Goal: Task Accomplishment & Management: Manage account settings

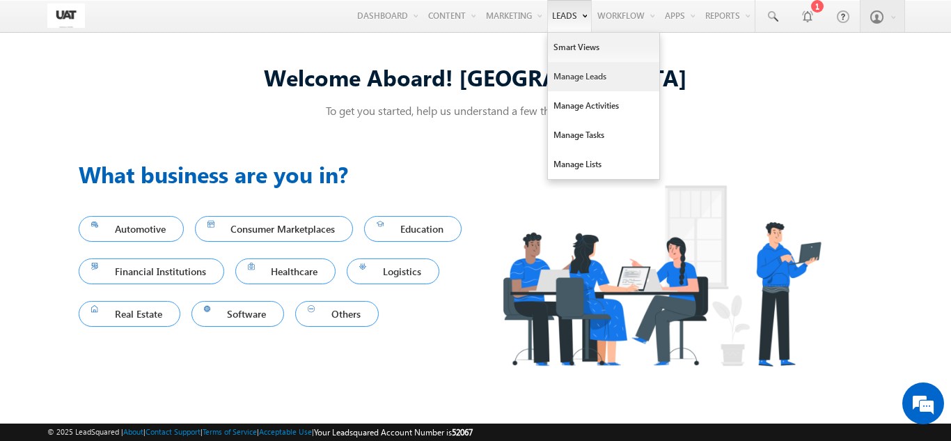
click at [555, 69] on link "Manage Leads" at bounding box center [603, 76] width 111 height 29
click at [557, 72] on link "Manage Leads" at bounding box center [603, 76] width 111 height 29
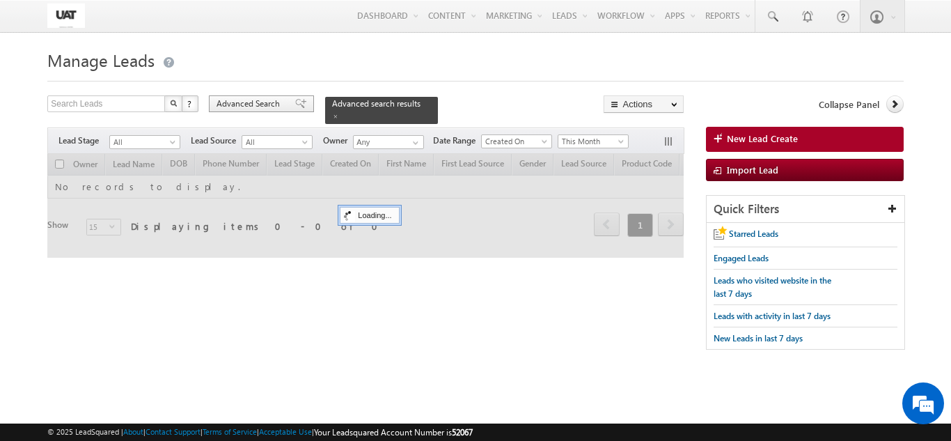
click at [242, 101] on span "Advanced Search" at bounding box center [251, 103] width 68 height 13
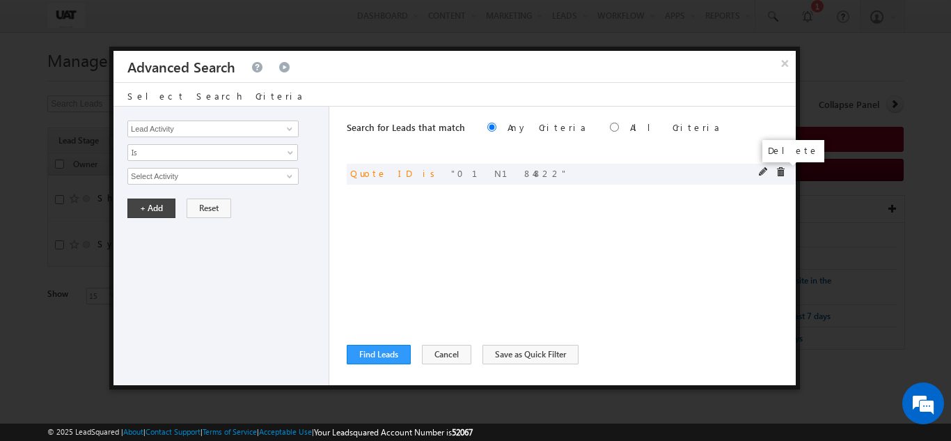
click at [779, 171] on span at bounding box center [781, 172] width 10 height 10
click at [187, 130] on input "Lead Activity" at bounding box center [212, 128] width 171 height 17
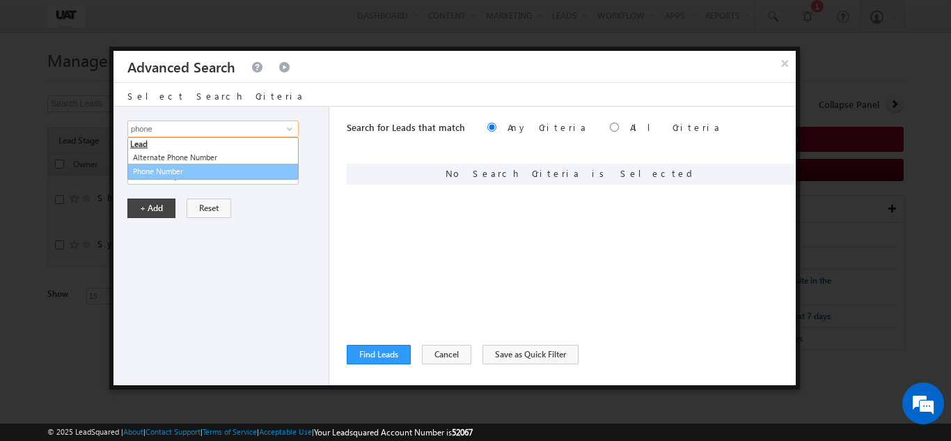
click at [174, 173] on link "Phone Number" at bounding box center [212, 172] width 171 height 16
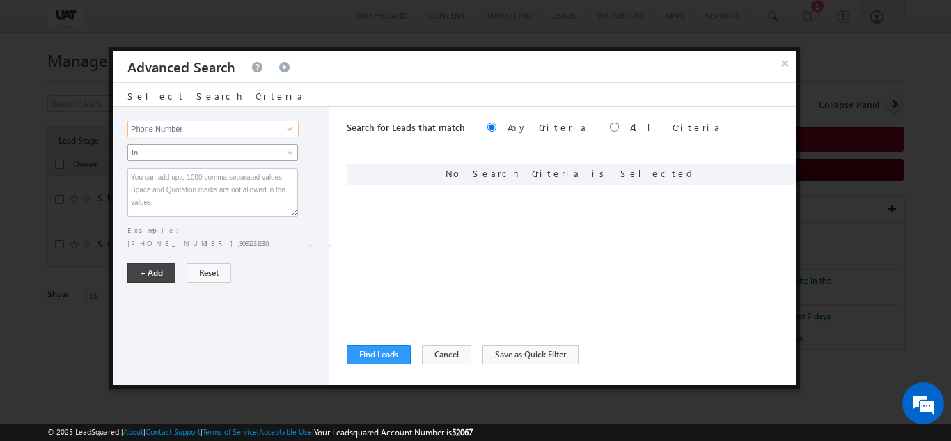
type input "Phone Number"
click at [182, 148] on span "In" at bounding box center [203, 152] width 151 height 13
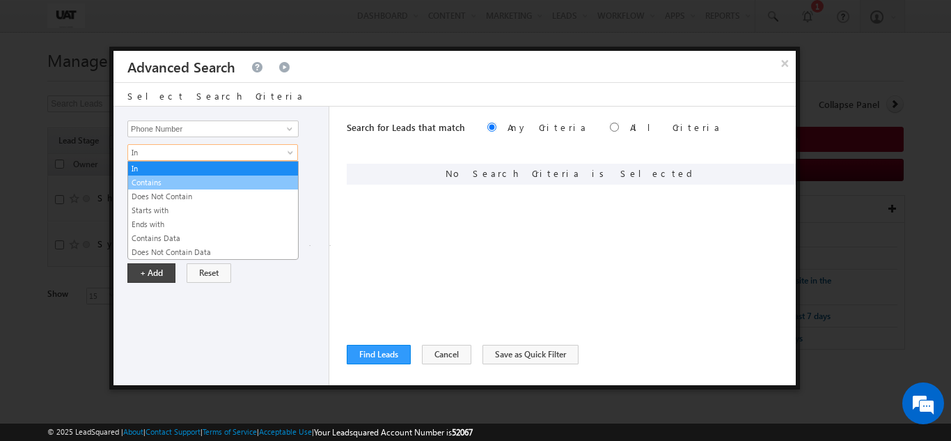
click at [152, 180] on link "Contains" at bounding box center [213, 182] width 170 height 13
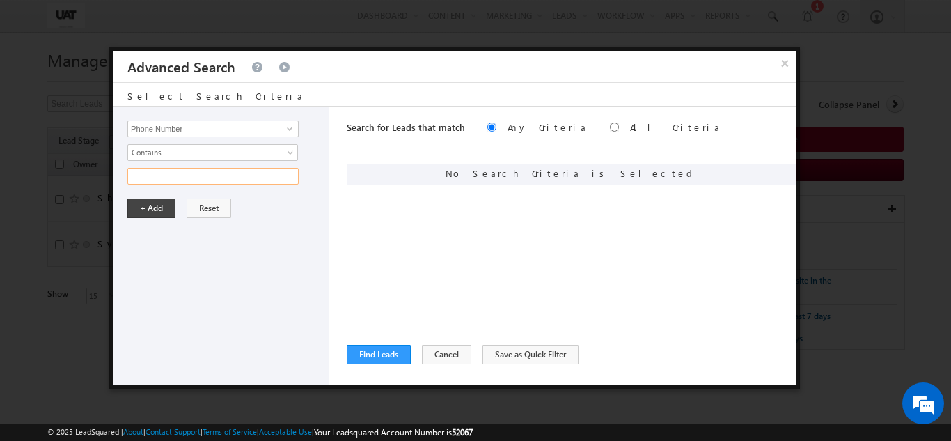
click at [152, 180] on input "text" at bounding box center [212, 176] width 171 height 17
type input "6"
click at [448, 355] on button "Cancel" at bounding box center [446, 354] width 49 height 19
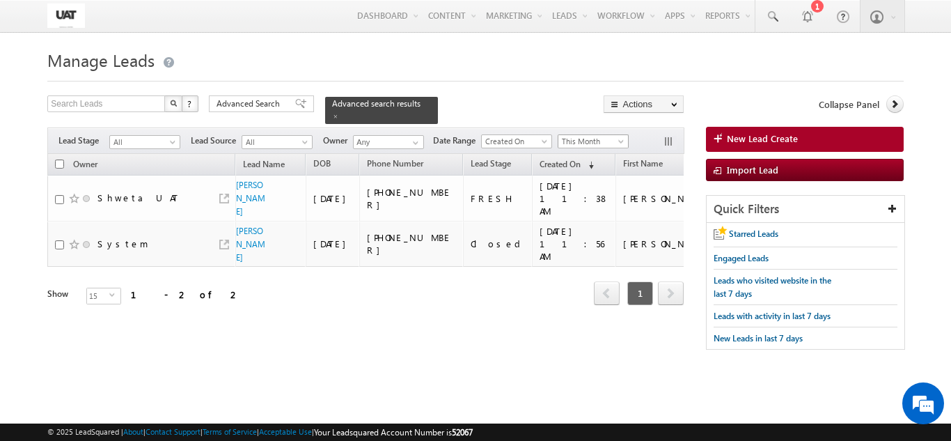
click at [563, 135] on span "This Month" at bounding box center [591, 141] width 66 height 13
click at [339, 113] on span at bounding box center [335, 116] width 7 height 7
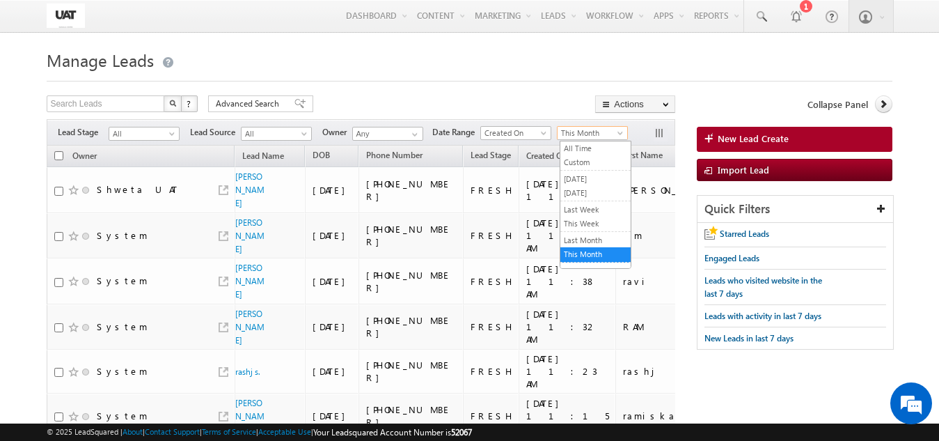
click at [568, 127] on link "This Month" at bounding box center [592, 133] width 71 height 14
click at [590, 224] on link "This Week" at bounding box center [596, 223] width 70 height 13
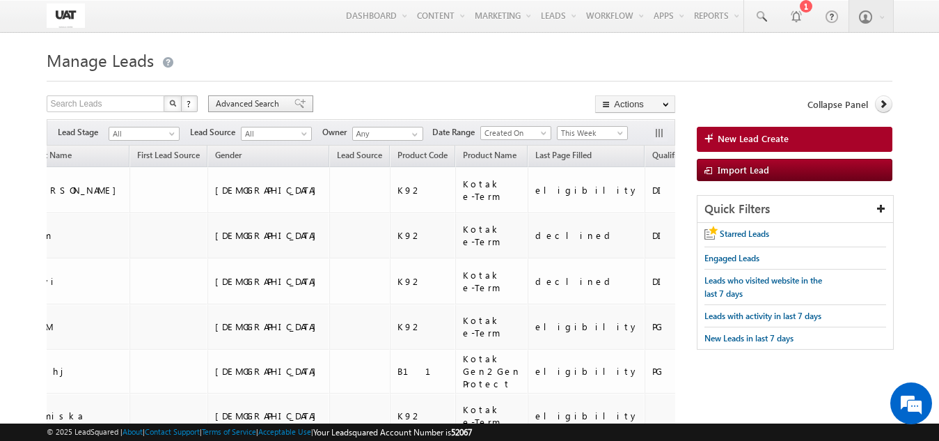
click at [272, 100] on span "Advanced Search" at bounding box center [250, 103] width 68 height 13
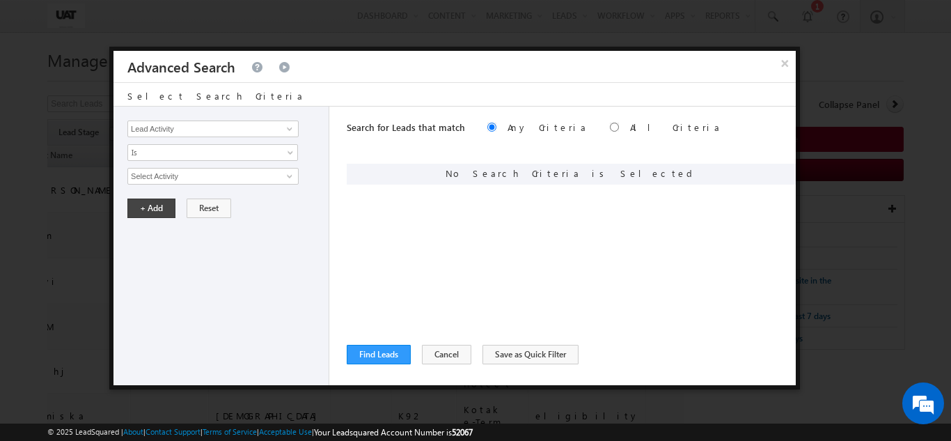
click at [241, 140] on div "Lead Activity Task Sales Group Prospect Id 29 Jul Open Leads 30 days not conver…" at bounding box center [222, 246] width 216 height 279
click at [252, 120] on input "Lead Activity" at bounding box center [212, 128] width 171 height 17
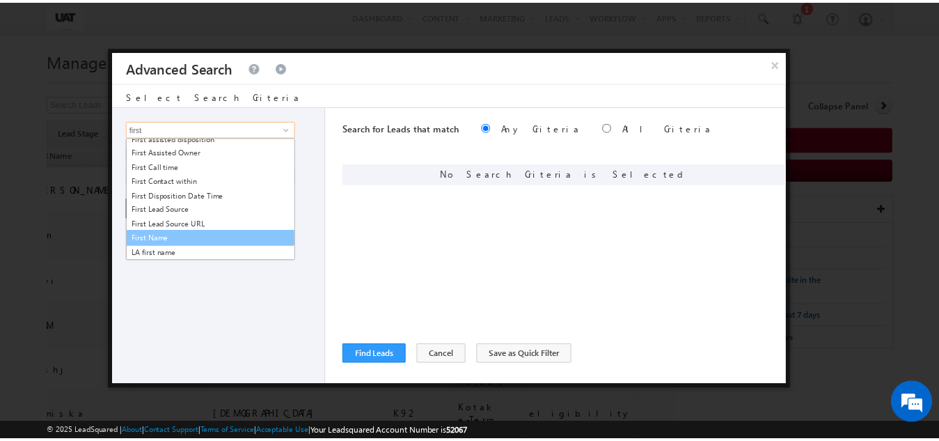
scroll to position [19, 0]
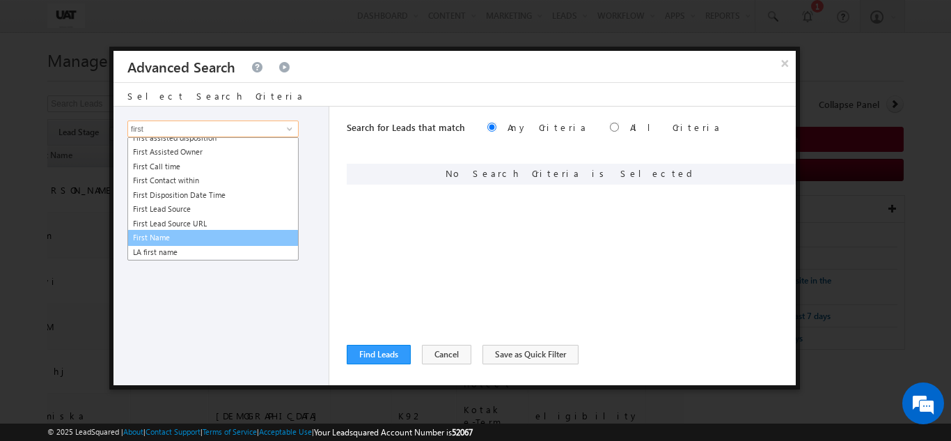
click at [172, 236] on link "First Name" at bounding box center [212, 238] width 171 height 16
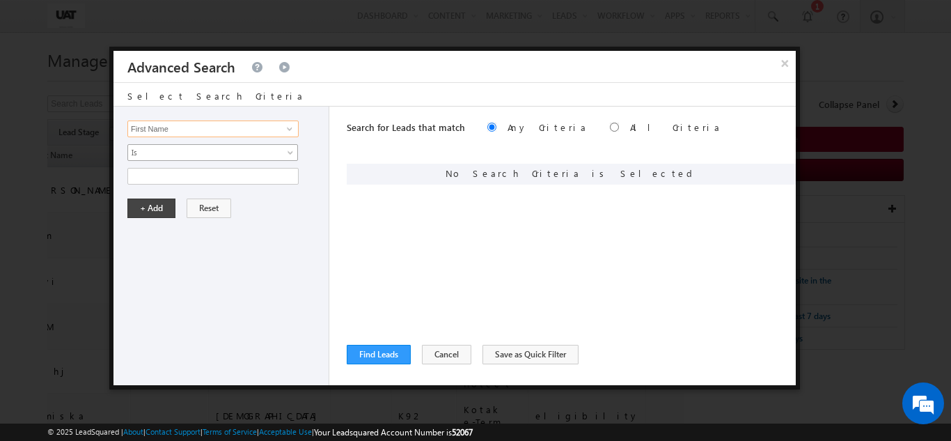
type input "First Name"
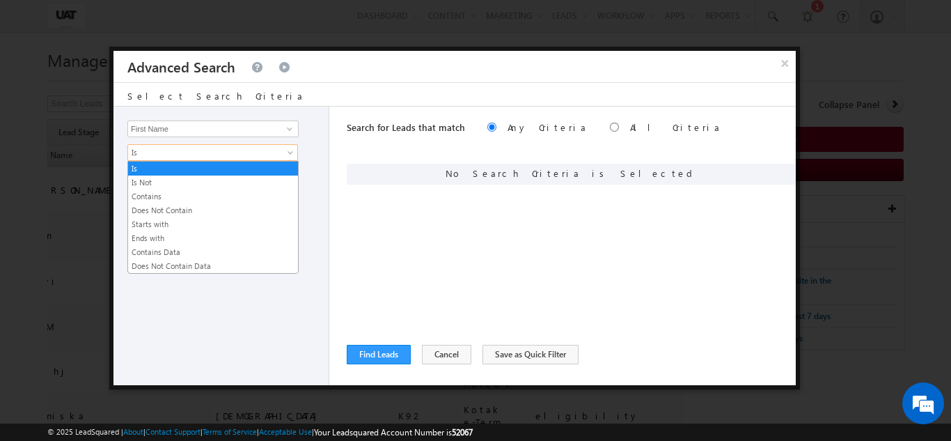
click at [178, 157] on span "Is" at bounding box center [203, 152] width 151 height 13
click at [167, 193] on link "Contains" at bounding box center [213, 196] width 170 height 13
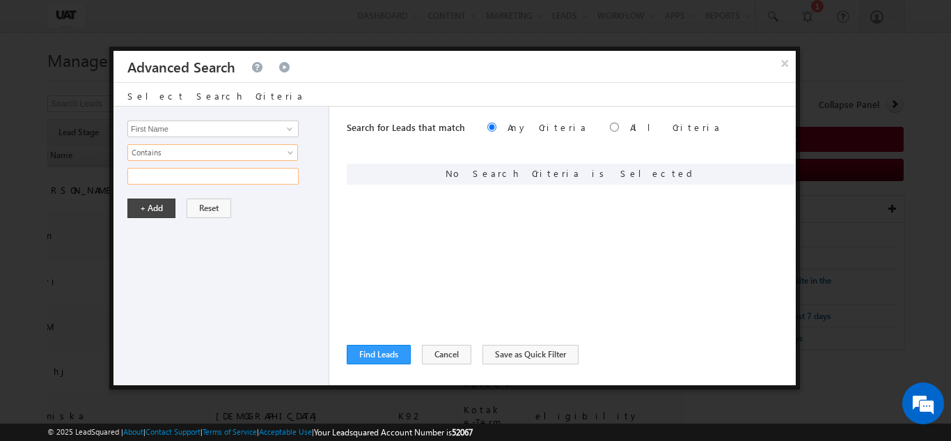
click at [168, 178] on input "text" at bounding box center [212, 176] width 171 height 17
type input "Kidhirhussain"
click at [164, 209] on button "+ Add" at bounding box center [151, 207] width 48 height 19
click at [372, 352] on button "Find Leads" at bounding box center [379, 354] width 64 height 19
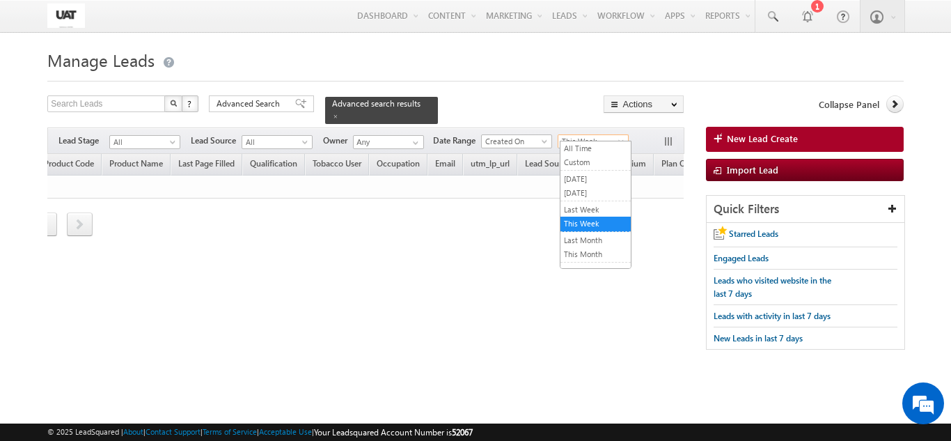
click at [603, 135] on span "This Week" at bounding box center [591, 141] width 66 height 13
click at [588, 148] on link "All Time" at bounding box center [596, 148] width 70 height 13
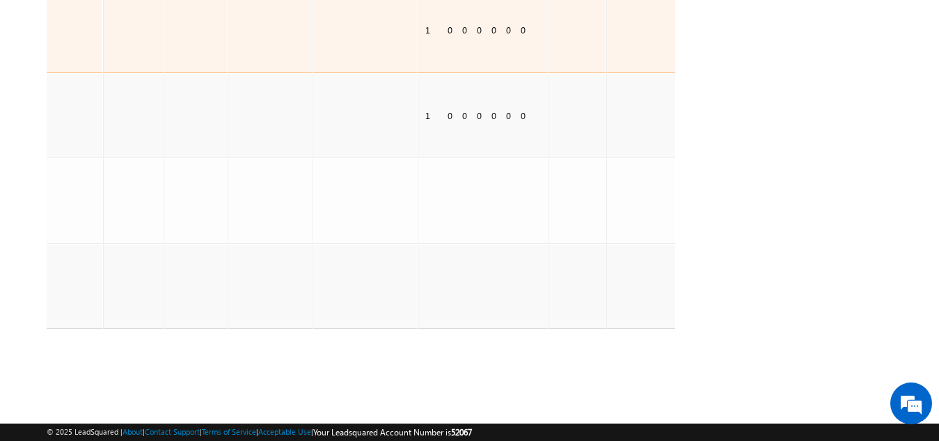
scroll to position [413, 0]
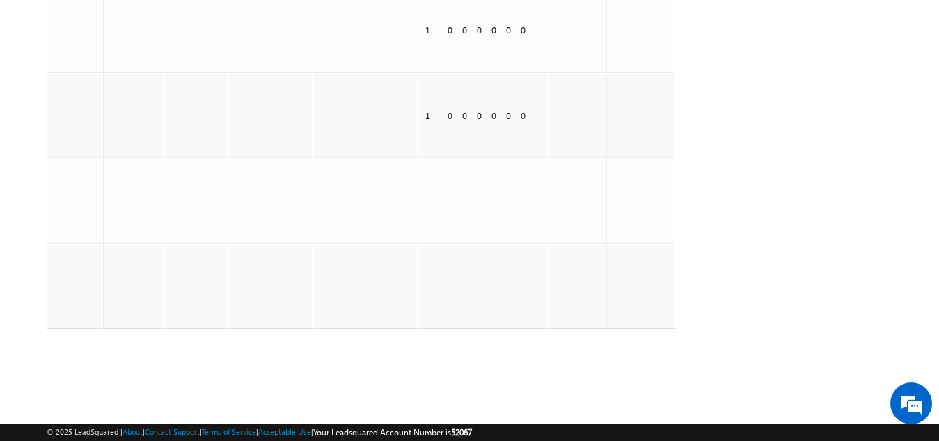
drag, startPoint x: 520, startPoint y: 389, endPoint x: 598, endPoint y: 381, distance: 78.4
click at [598, 381] on div "Tags × Select at-least one lead to tag... × Close Owner Lead Name DOB" at bounding box center [361, 100] width 629 height 611
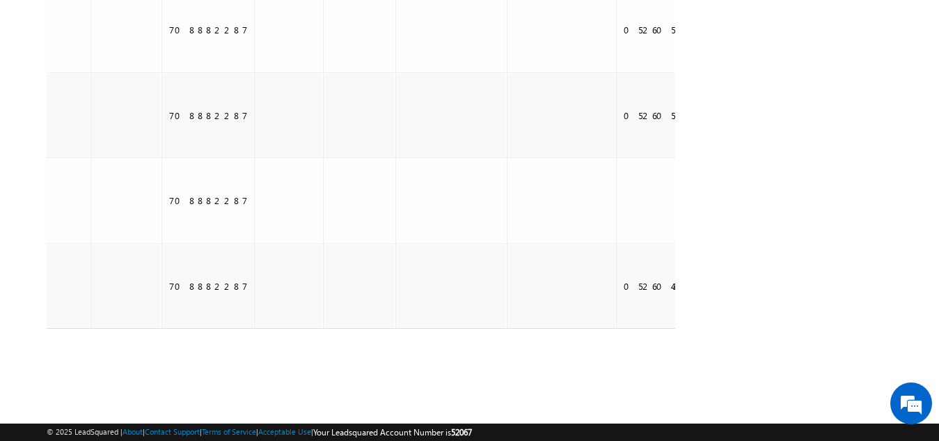
scroll to position [0, 0]
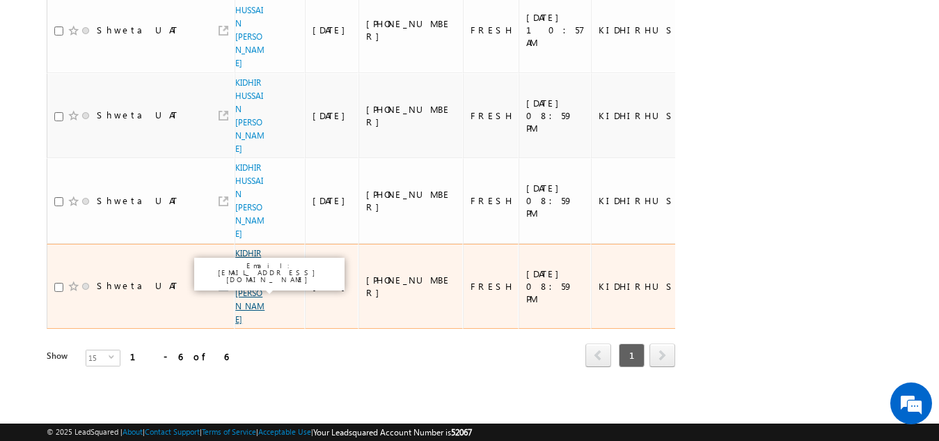
click at [248, 290] on link "KIDHIRHUSSAIN [PERSON_NAME]" at bounding box center [249, 286] width 29 height 77
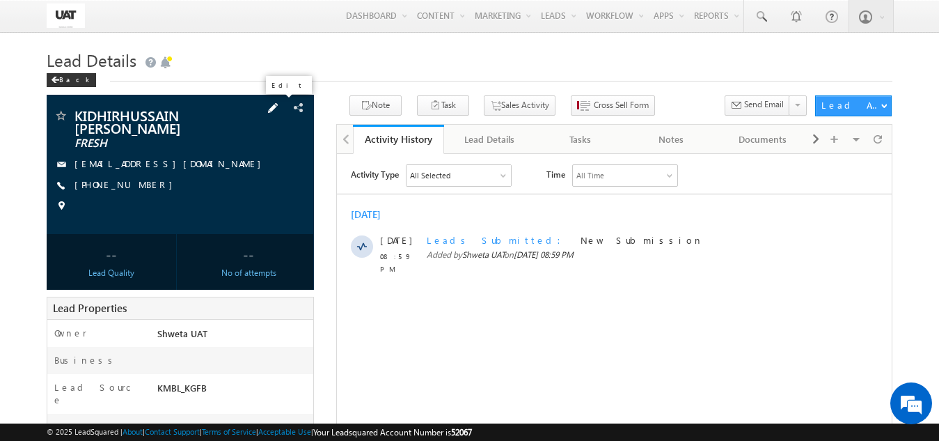
click at [280, 111] on span at bounding box center [272, 107] width 15 height 15
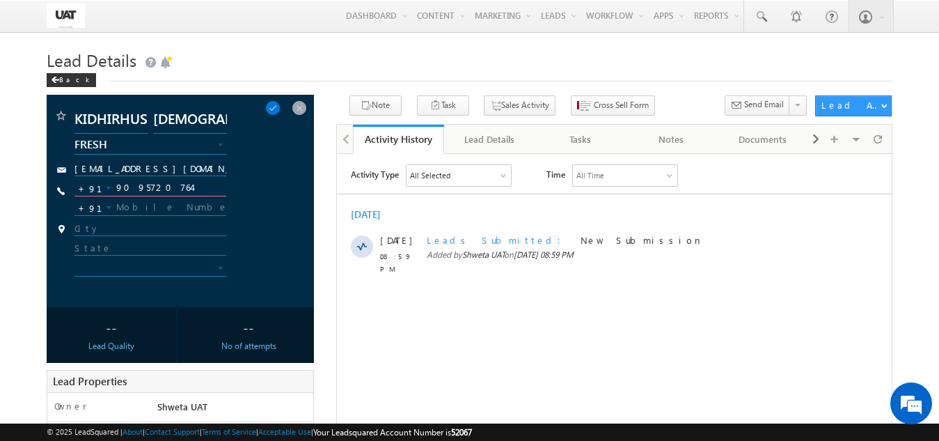
drag, startPoint x: 184, startPoint y: 187, endPoint x: 88, endPoint y: 189, distance: 95.4
click at [88, 189] on div "+91-9095720764 9095720764 +91" at bounding box center [150, 192] width 151 height 24
click at [281, 107] on span at bounding box center [272, 107] width 15 height 15
click at [52, 81] on span at bounding box center [55, 80] width 8 height 7
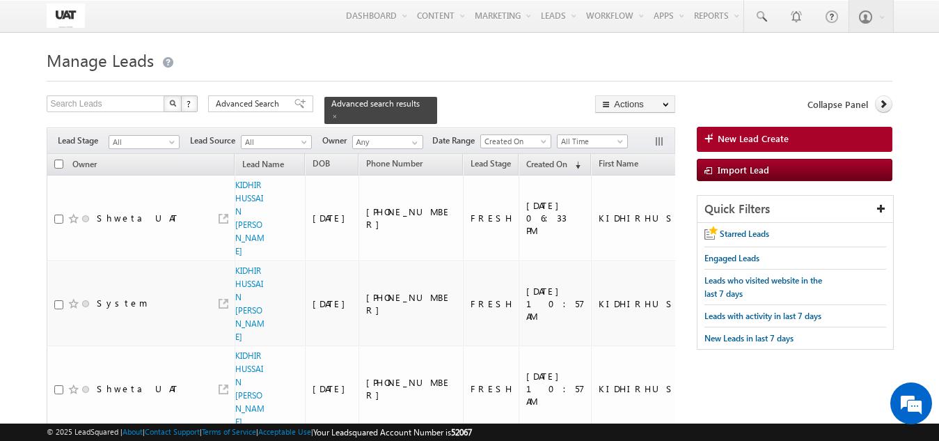
click at [58, 159] on input "checkbox" at bounding box center [58, 163] width 9 height 9
checkbox input "true"
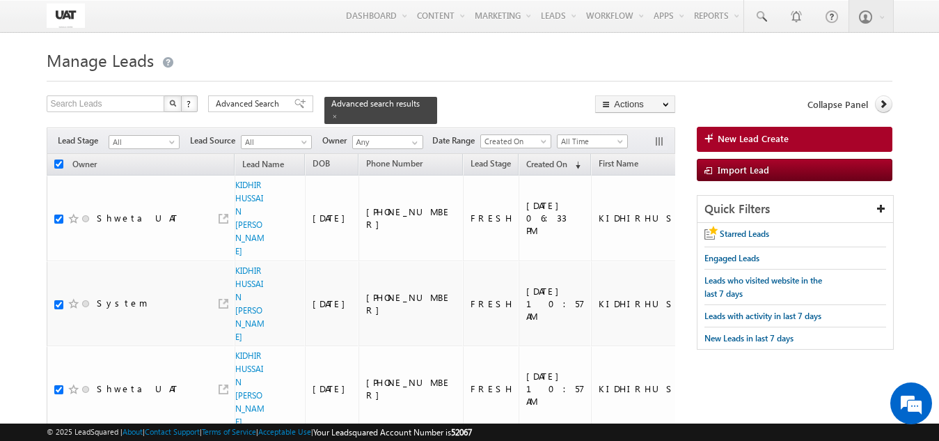
checkbox input "true"
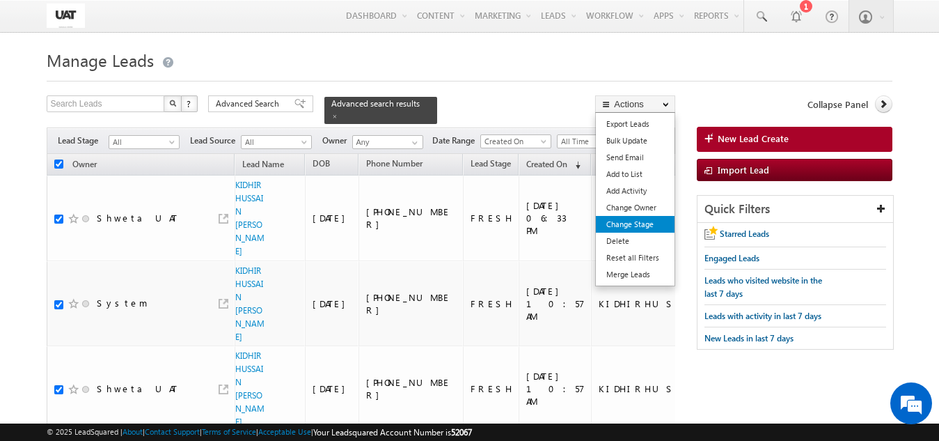
click at [611, 220] on link "Change Stage" at bounding box center [635, 224] width 79 height 17
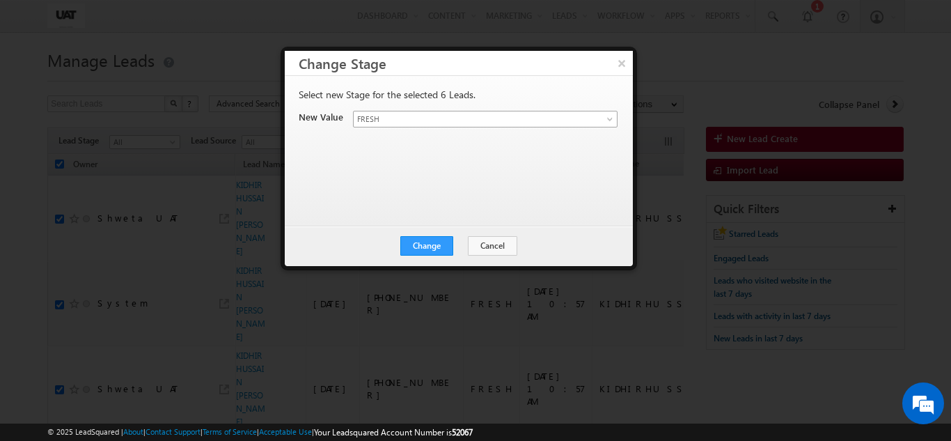
click at [361, 116] on span "FRESH" at bounding box center [469, 119] width 230 height 13
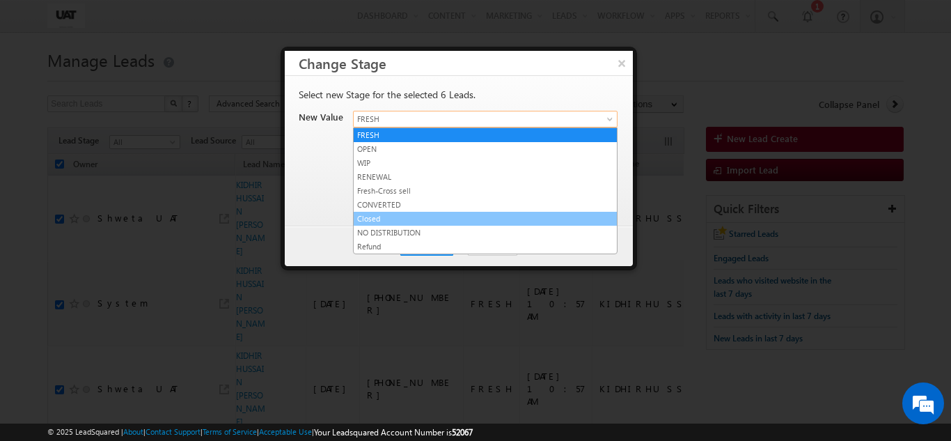
click at [372, 215] on link "Closed" at bounding box center [485, 218] width 263 height 13
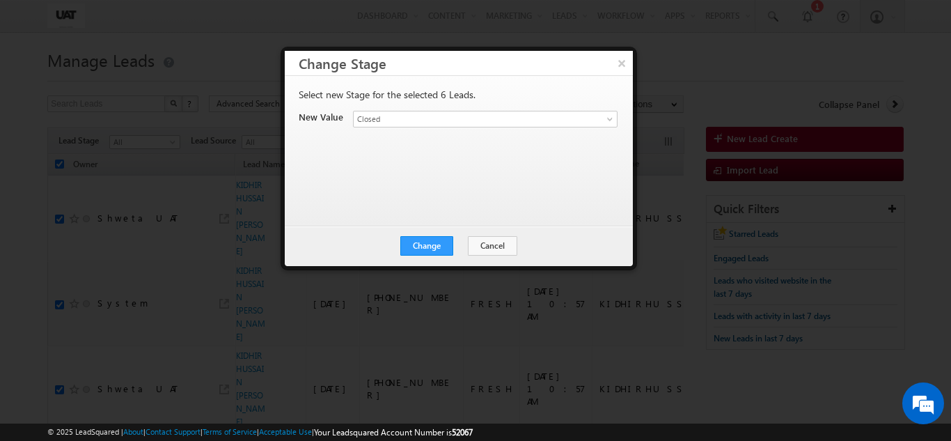
click at [438, 228] on div "Change Cancel Close" at bounding box center [459, 246] width 348 height 40
click at [435, 243] on button "Change" at bounding box center [426, 245] width 53 height 19
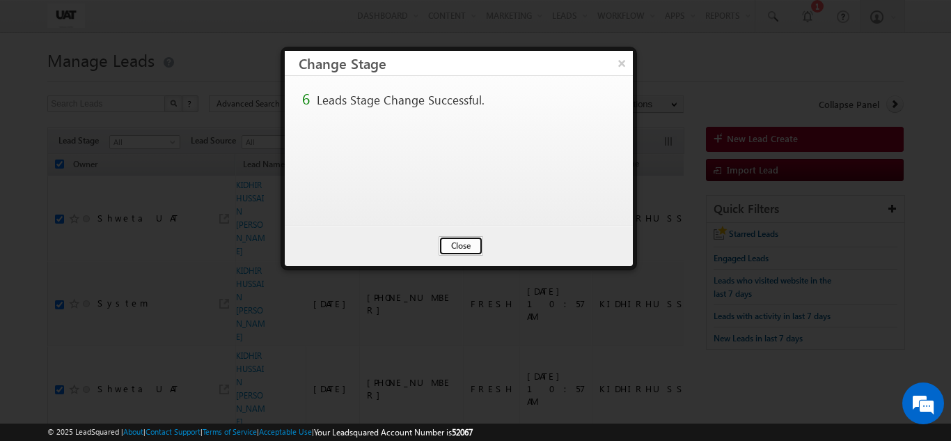
click at [466, 236] on button "Close" at bounding box center [461, 245] width 45 height 19
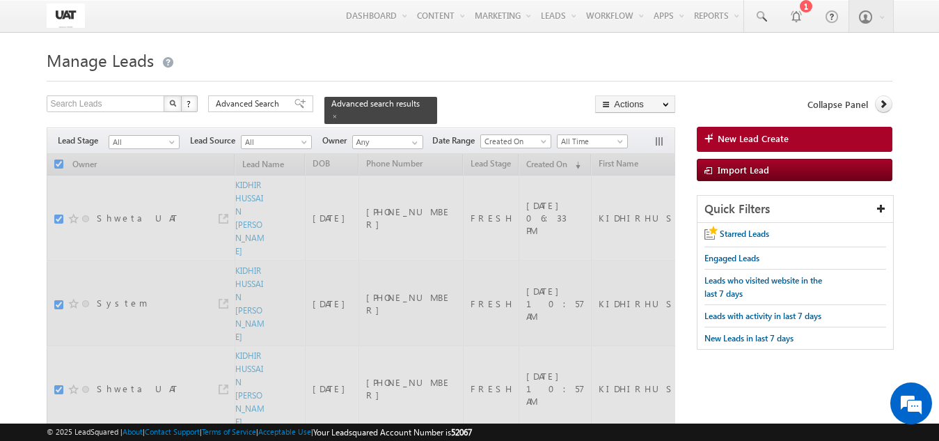
checkbox input "false"
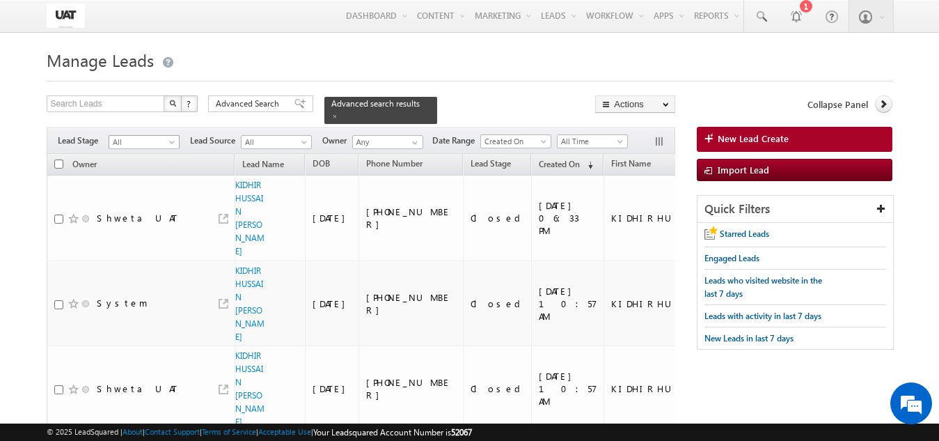
click at [125, 136] on span "All" at bounding box center [142, 142] width 66 height 13
click at [148, 163] on link "FRESH" at bounding box center [144, 163] width 70 height 13
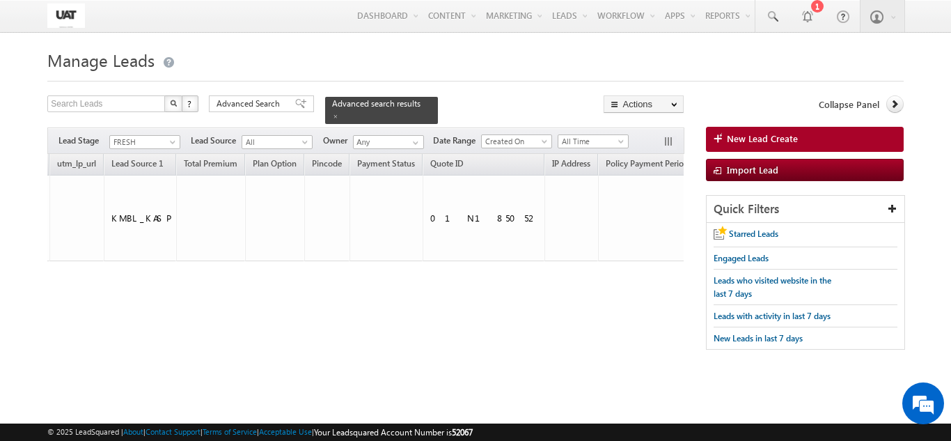
scroll to position [0, 1492]
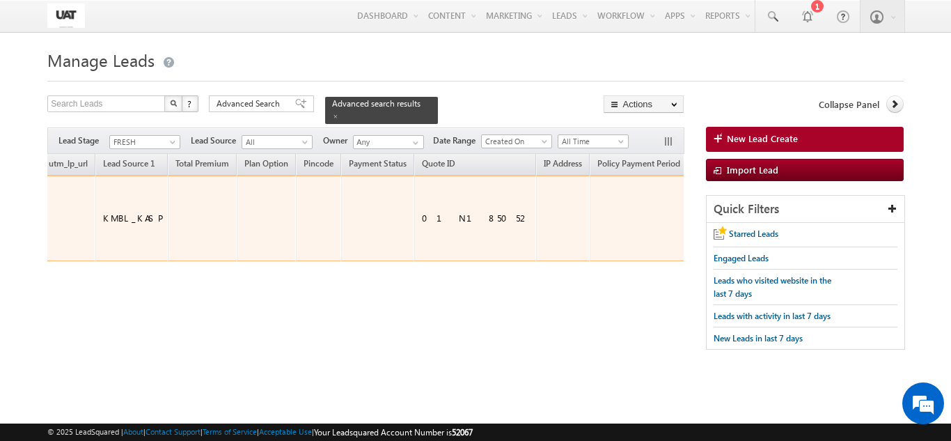
click at [422, 212] on div "01N185052" at bounding box center [476, 218] width 108 height 13
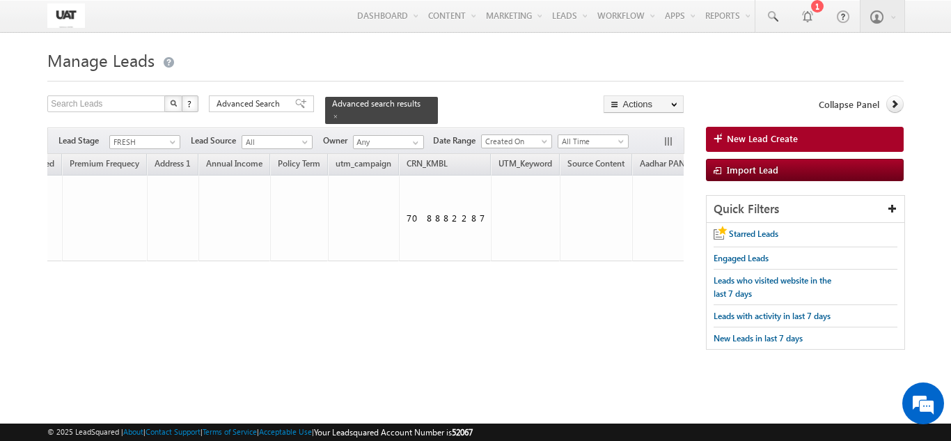
scroll to position [0, 2297]
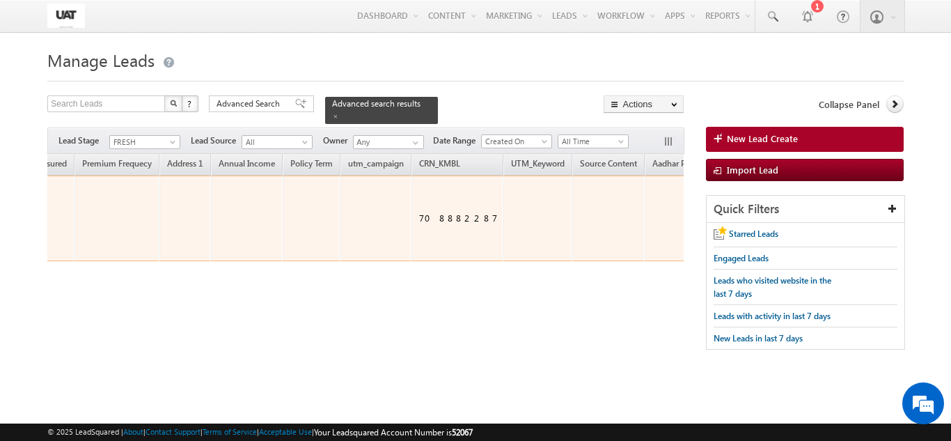
click at [419, 215] on div "708882287" at bounding box center [458, 218] width 79 height 13
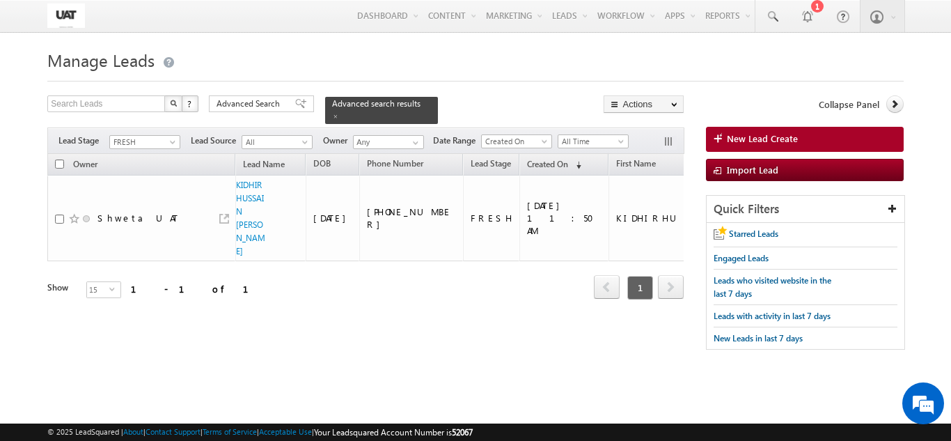
scroll to position [0, 2774]
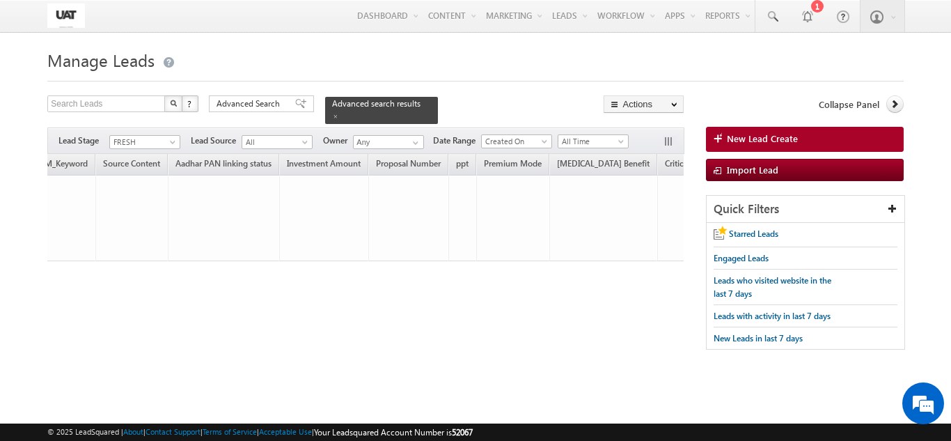
click at [661, 132] on div "Filters Lead Stage All FRESH OPEN WIP RENEWAL Fresh-Cross sell CONVERTED Closed…" at bounding box center [365, 140] width 636 height 26
click at [674, 136] on button "button" at bounding box center [670, 143] width 14 height 14
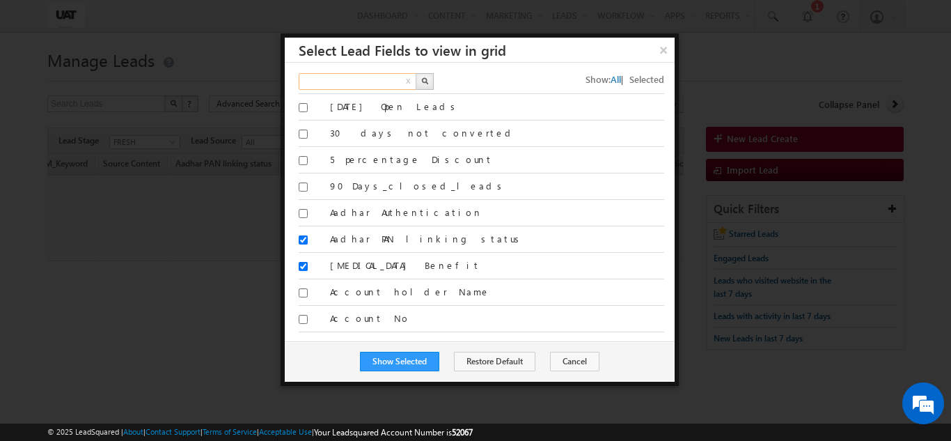
click at [344, 79] on input "text" at bounding box center [358, 81] width 119 height 17
type input "annual"
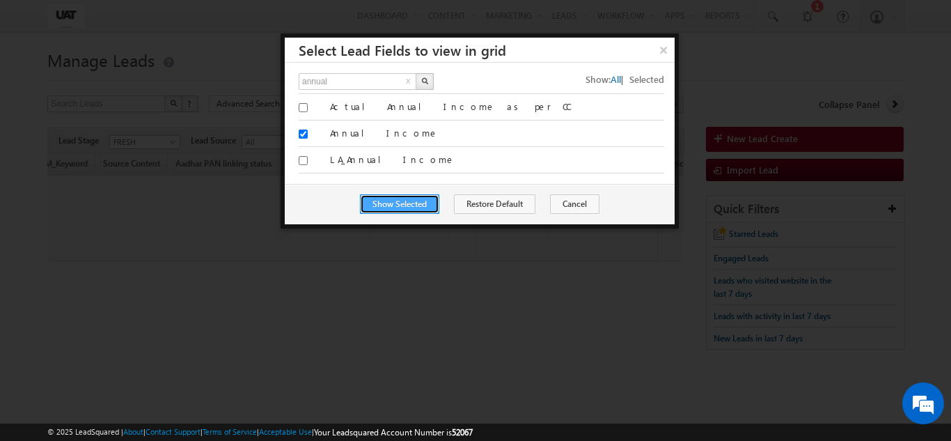
click at [380, 203] on button "Show Selected" at bounding box center [399, 203] width 79 height 19
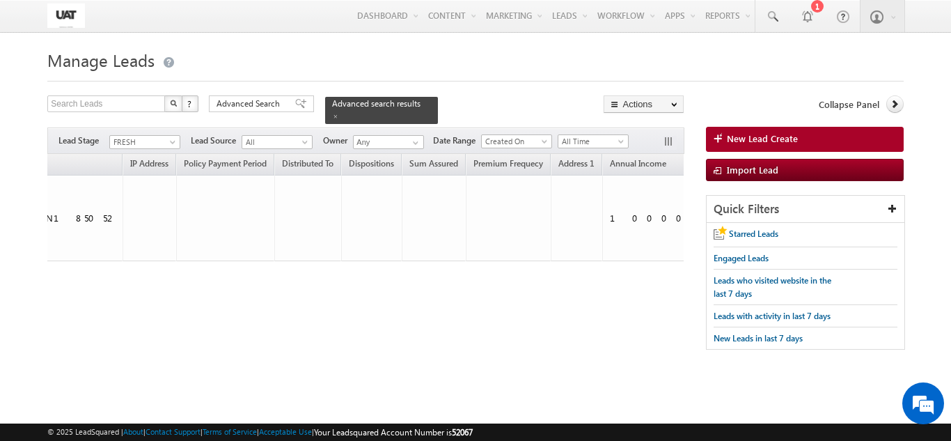
scroll to position [0, 1949]
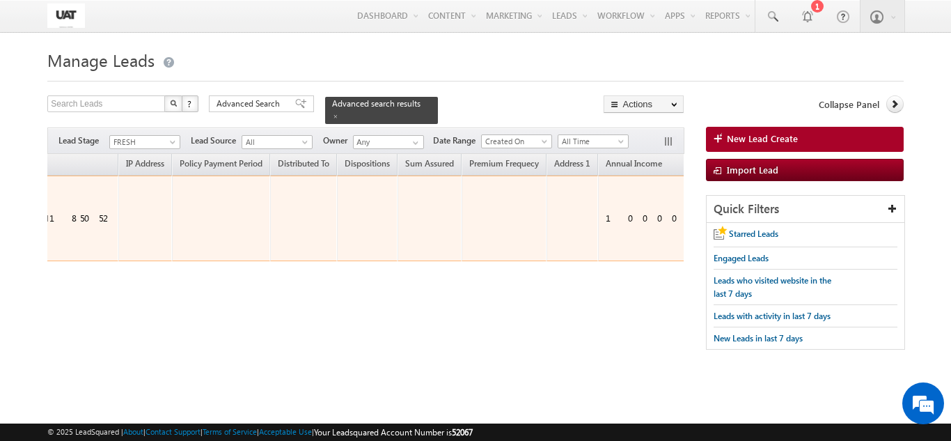
click at [606, 214] on div "1000000" at bounding box center [661, 218] width 110 height 13
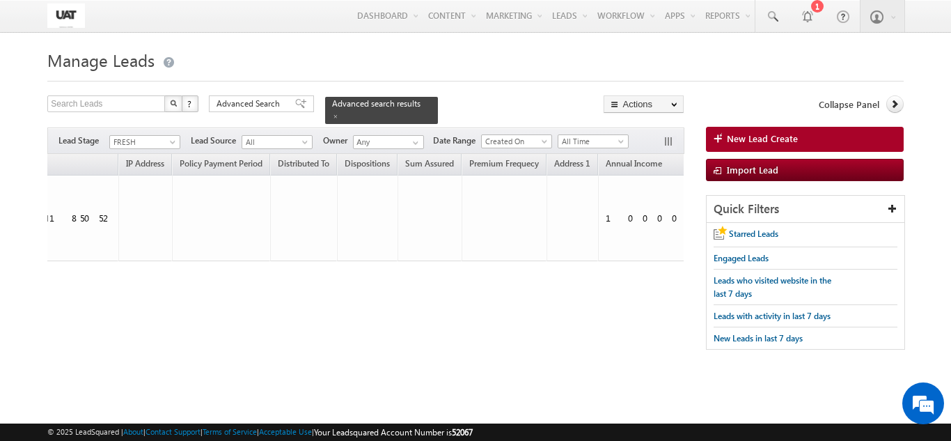
drag, startPoint x: 487, startPoint y: 337, endPoint x: 497, endPoint y: 332, distance: 11.5
click at [497, 332] on div "Tags × Select at-least one lead to tag... × Close Owner Lead Name DOB" at bounding box center [365, 246] width 636 height 184
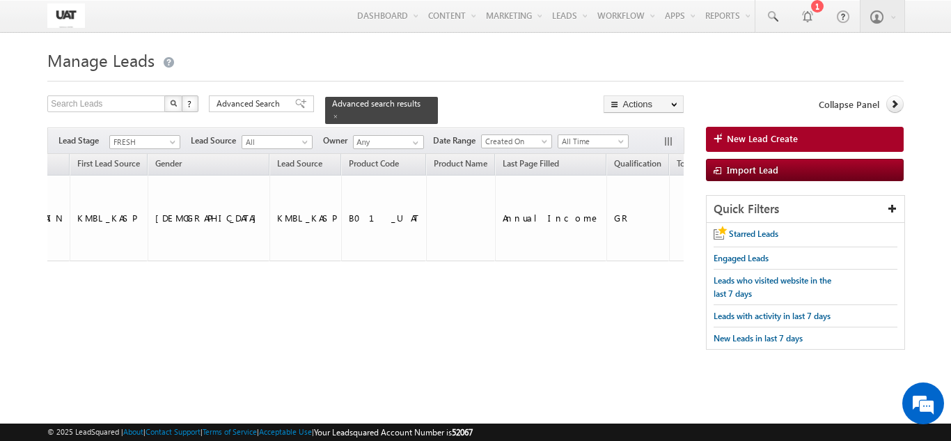
scroll to position [0, 655]
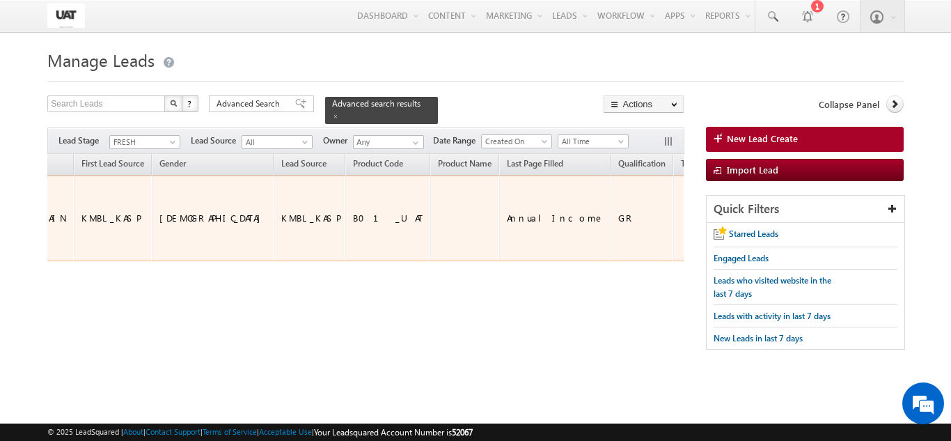
click at [618, 212] on div "GR" at bounding box center [642, 218] width 49 height 13
click at [618, 221] on div "GR" at bounding box center [642, 218] width 49 height 13
click at [618, 214] on div "GR" at bounding box center [642, 218] width 49 height 13
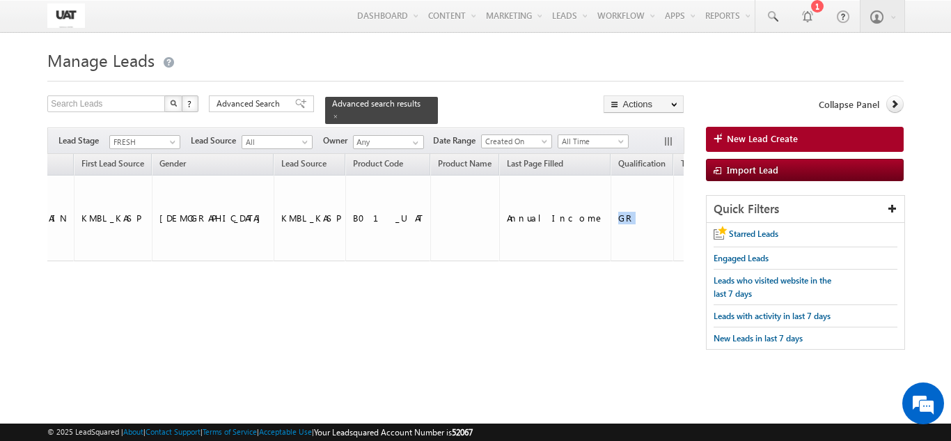
scroll to position [0, 0]
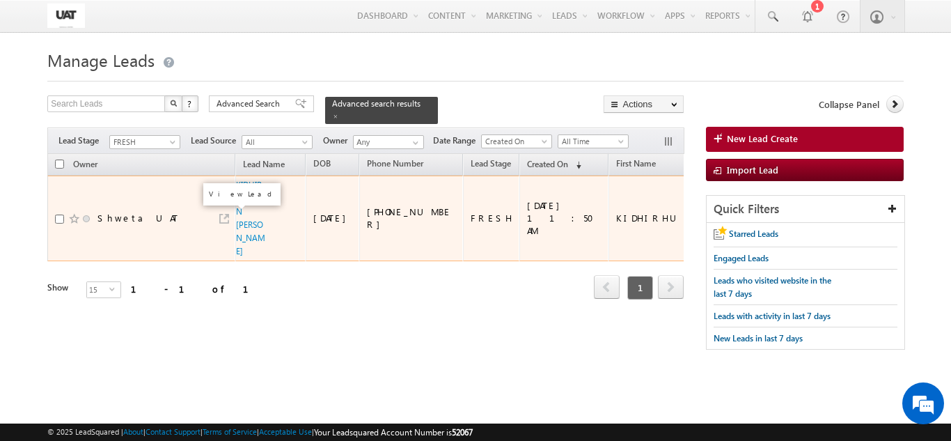
click at [226, 217] on link at bounding box center [224, 219] width 10 height 10
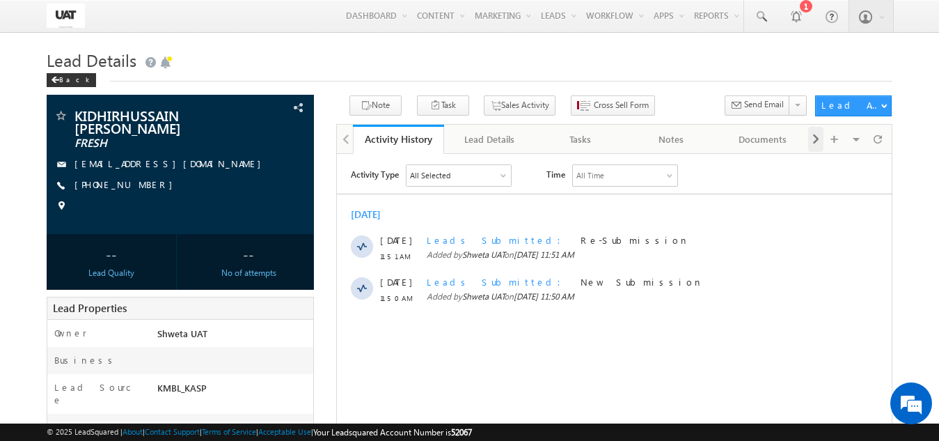
click at [816, 139] on span at bounding box center [816, 139] width 8 height 25
click at [427, 146] on div "Lead Details" at bounding box center [398, 139] width 68 height 17
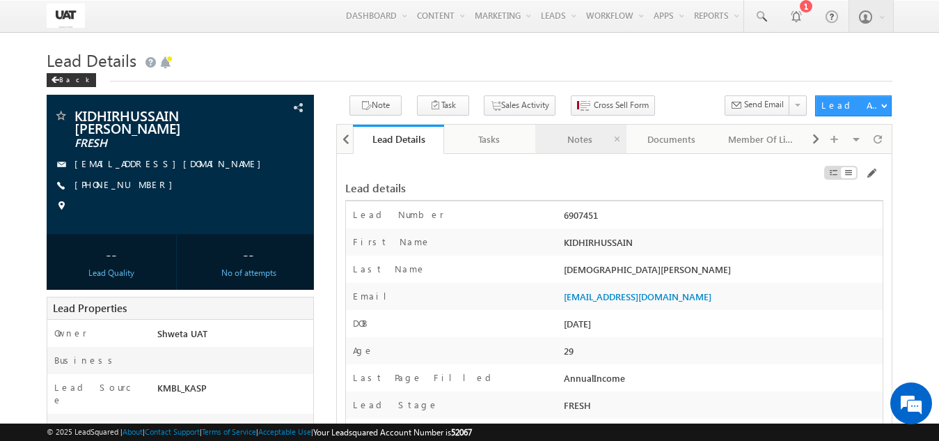
click at [563, 141] on div "Notes" at bounding box center [581, 139] width 68 height 17
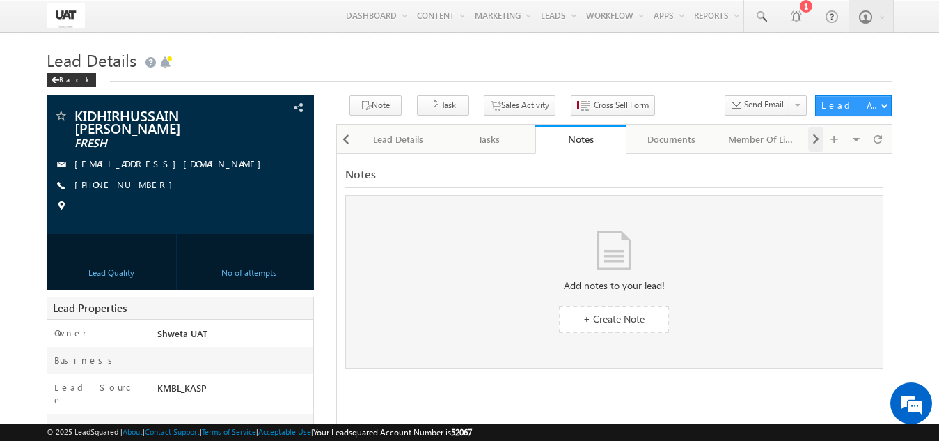
click at [817, 141] on span at bounding box center [816, 139] width 8 height 25
click at [817, 139] on span at bounding box center [816, 139] width 8 height 25
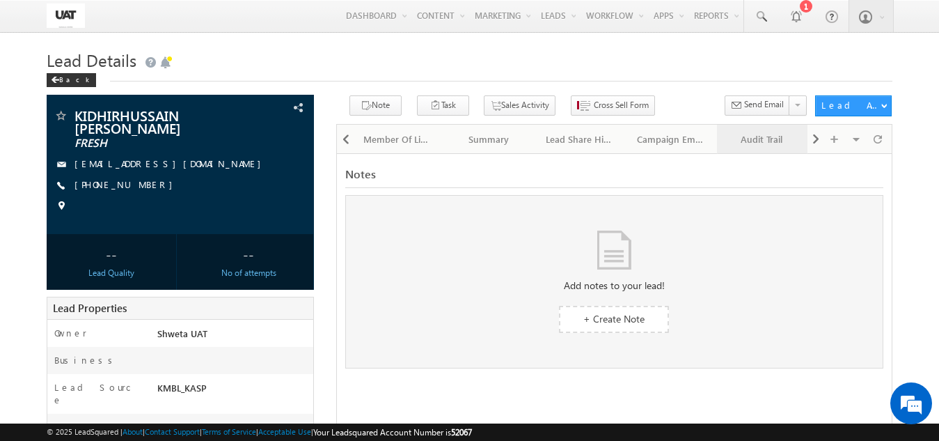
click at [740, 135] on div "Audit Trail" at bounding box center [762, 139] width 68 height 17
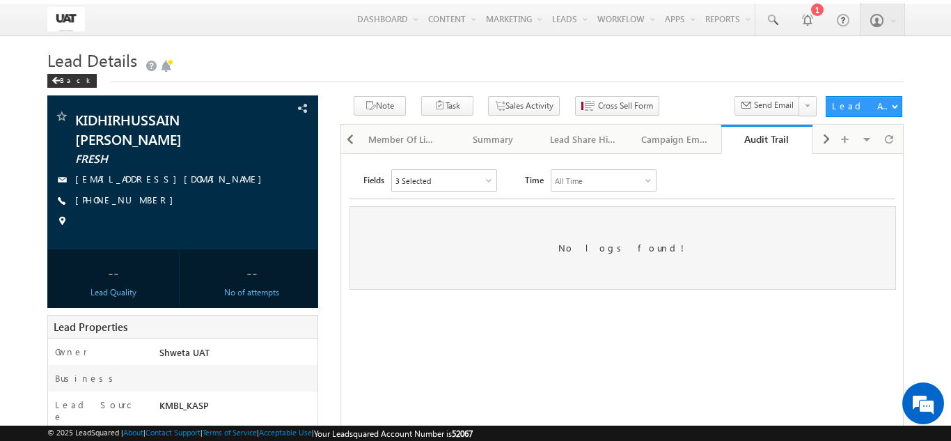
click at [467, 178] on div "3 Selected" at bounding box center [444, 180] width 104 height 21
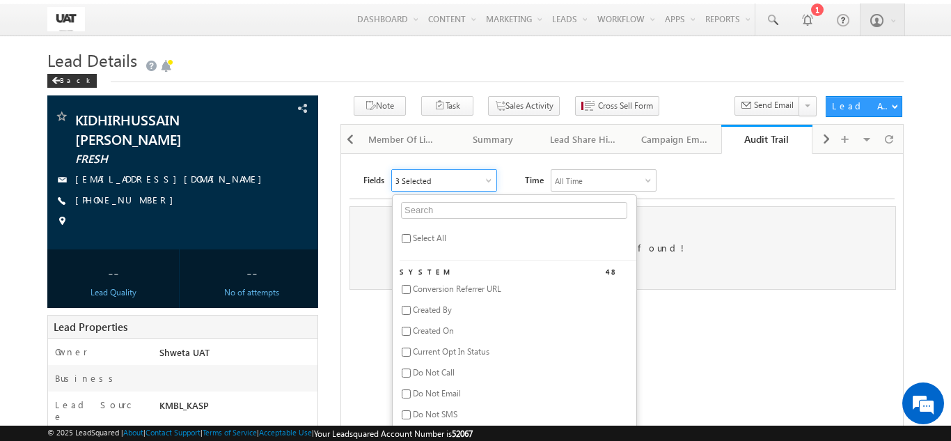
click at [423, 242] on span "Select All" at bounding box center [429, 238] width 33 height 10
checkbox input "true"
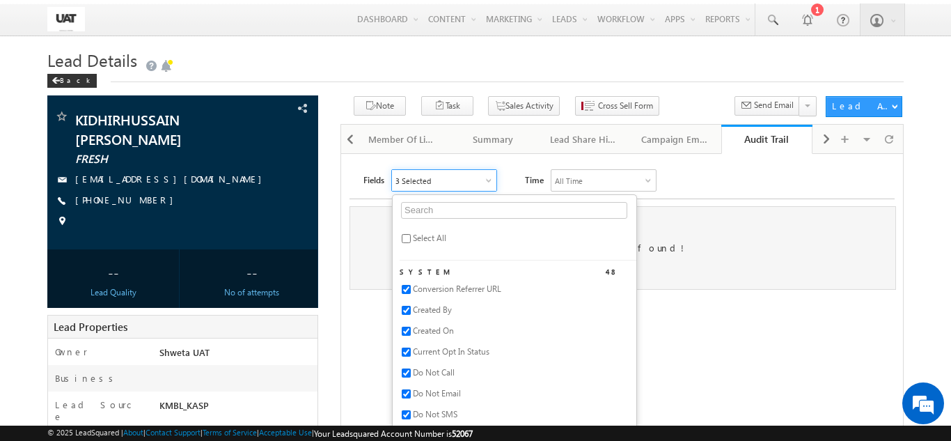
checkbox input "true"
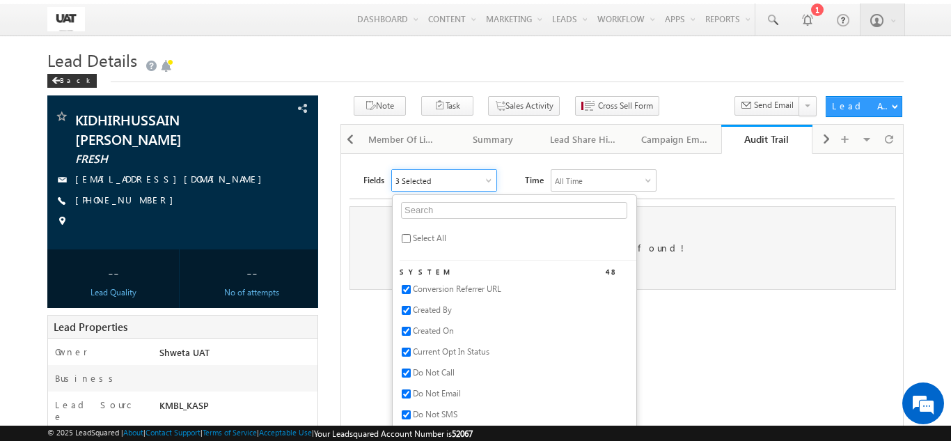
checkbox input "true"
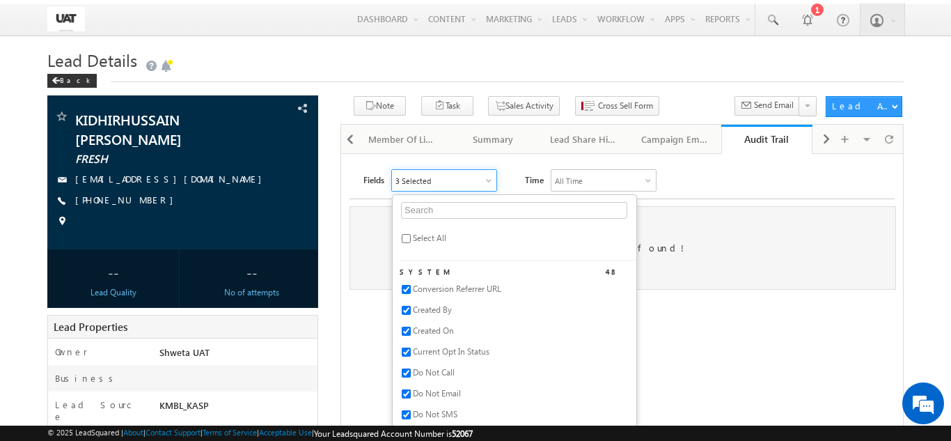
checkbox input "true"
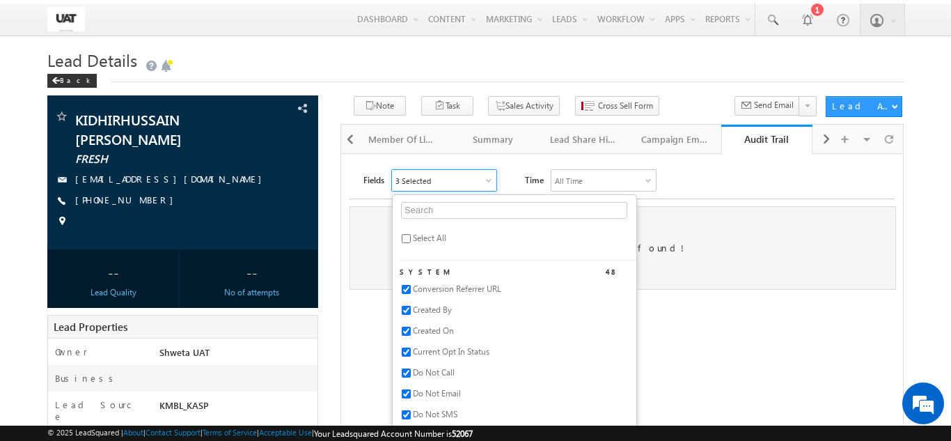
checkbox input "true"
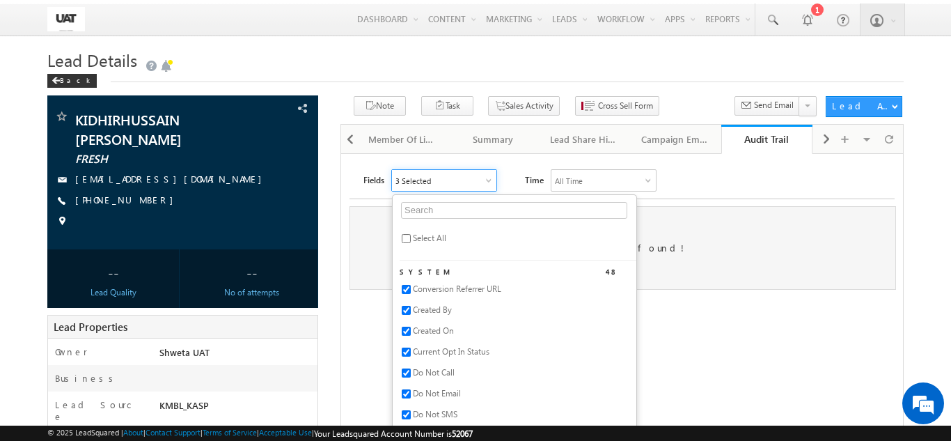
checkbox input "true"
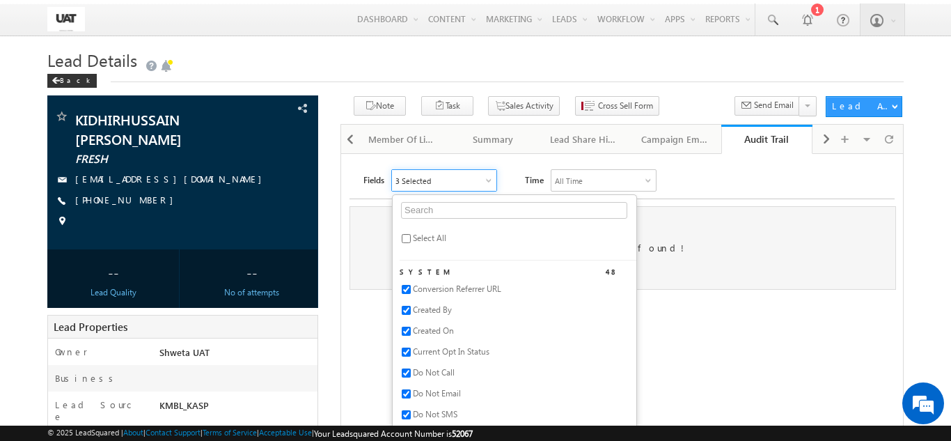
checkbox input "true"
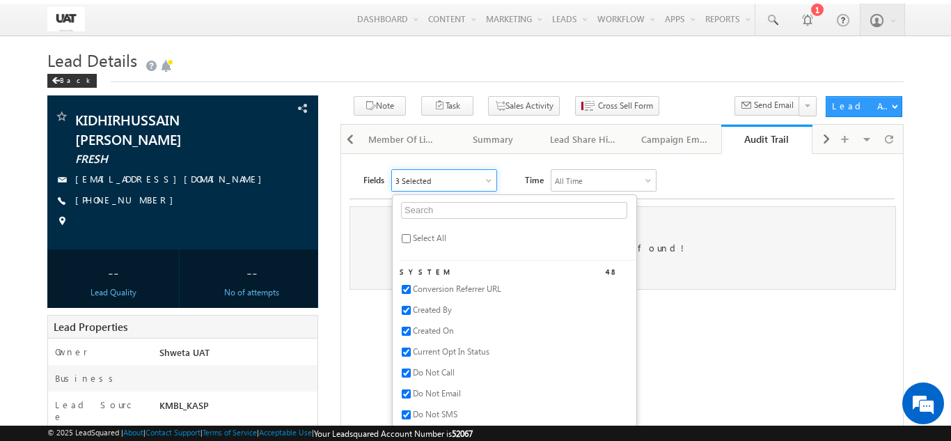
checkbox input "true"
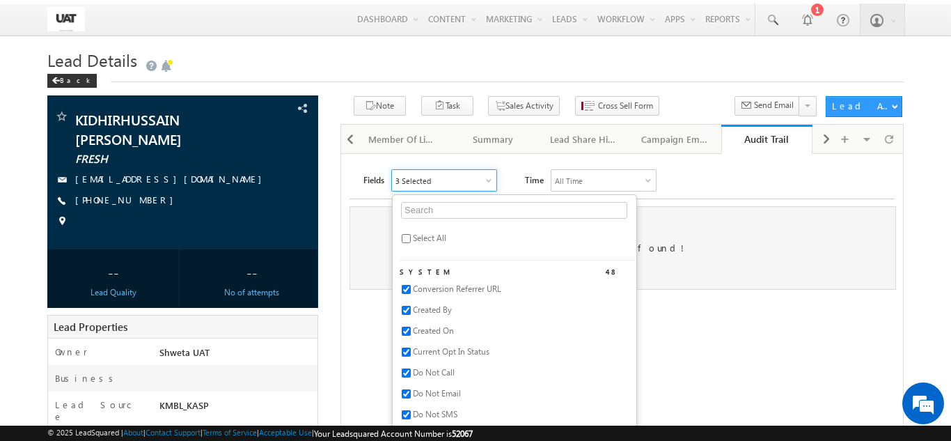
checkbox input "true"
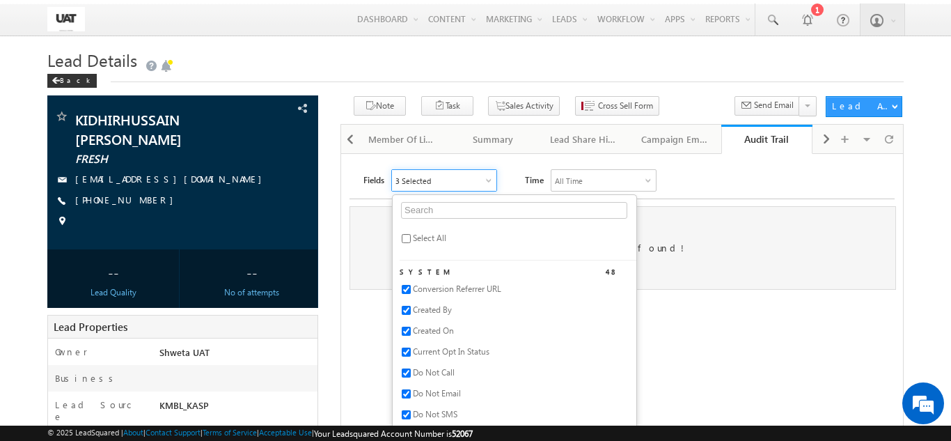
checkbox input "true"
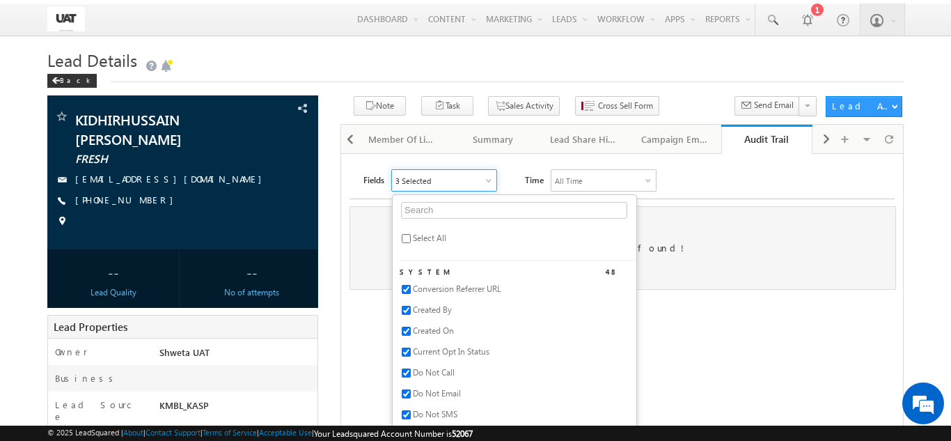
checkbox input "true"
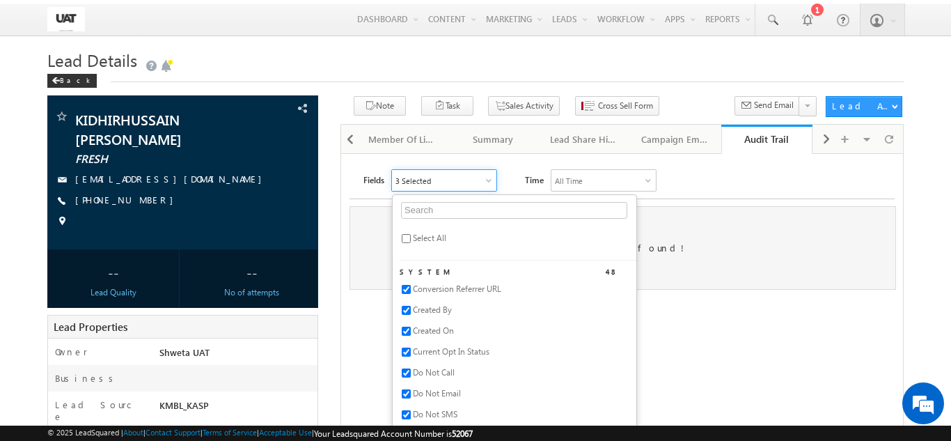
checkbox input "true"
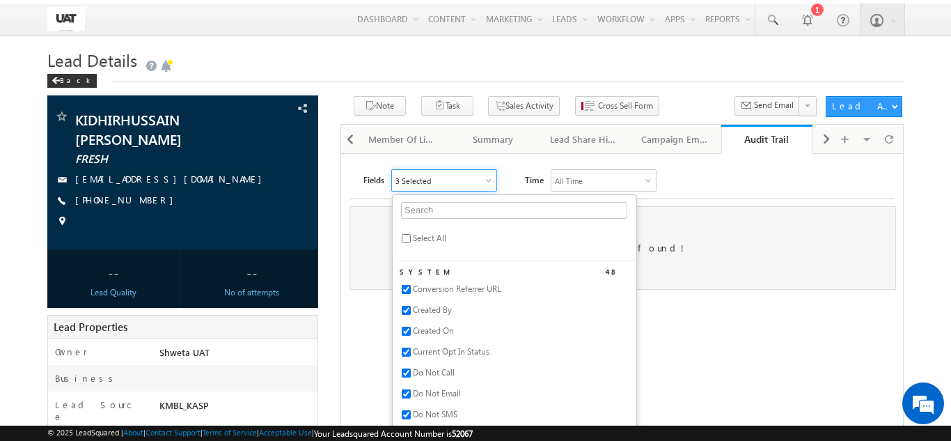
checkbox input "true"
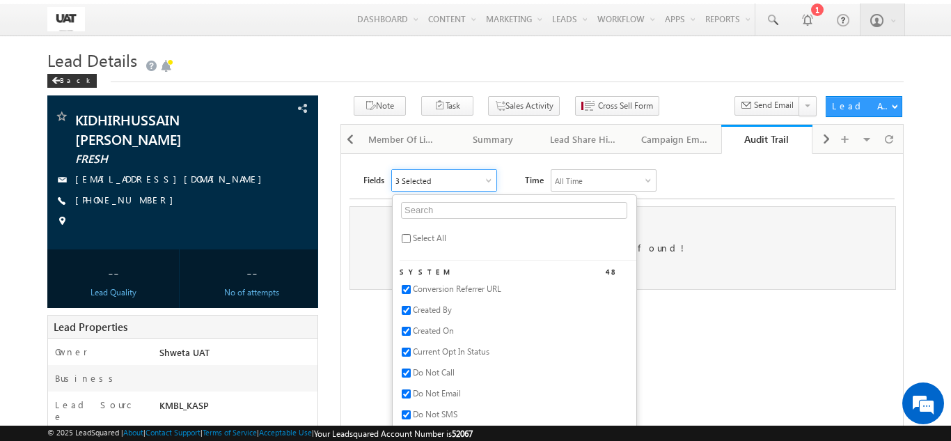
checkbox input "true"
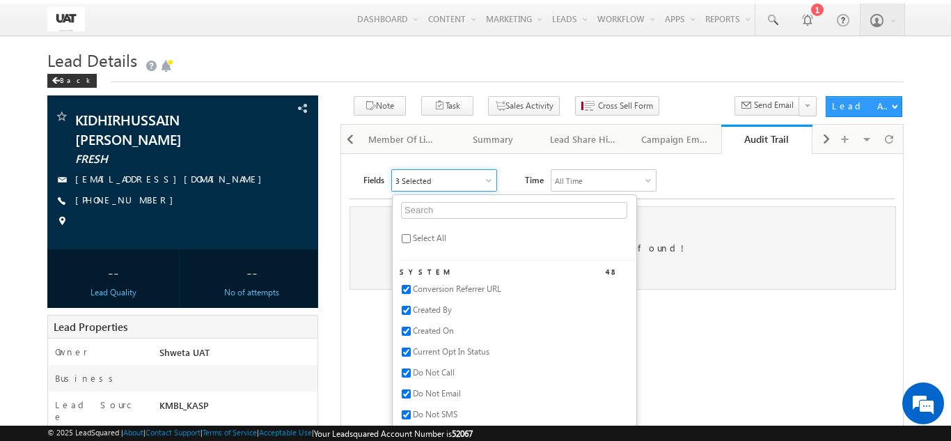
checkbox input "true"
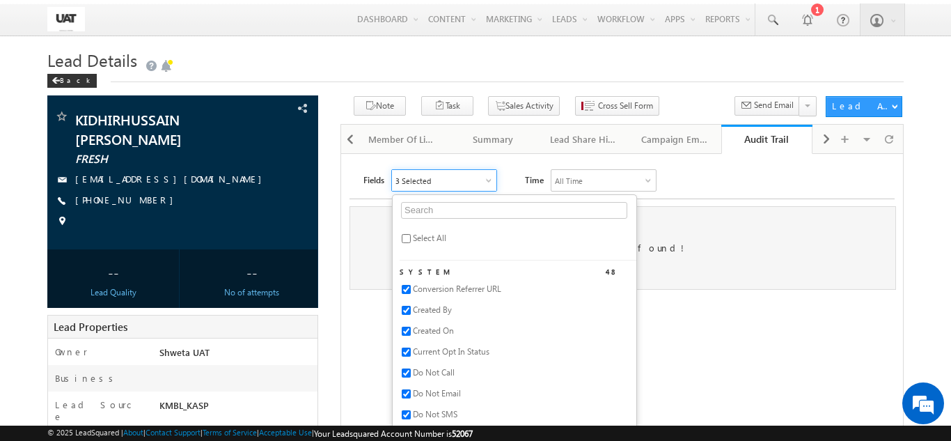
checkbox input "true"
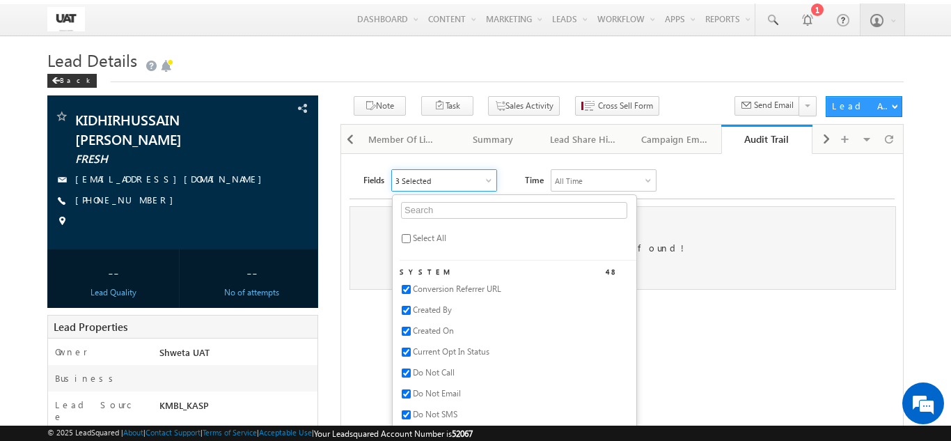
checkbox input "true"
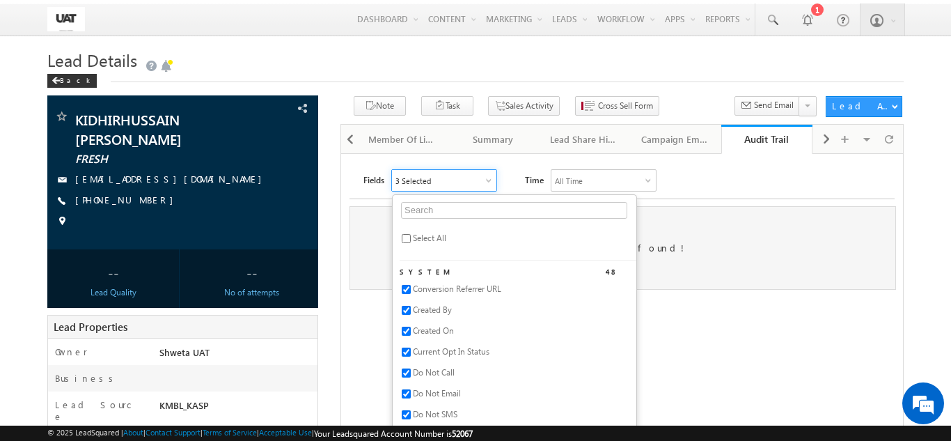
checkbox input "true"
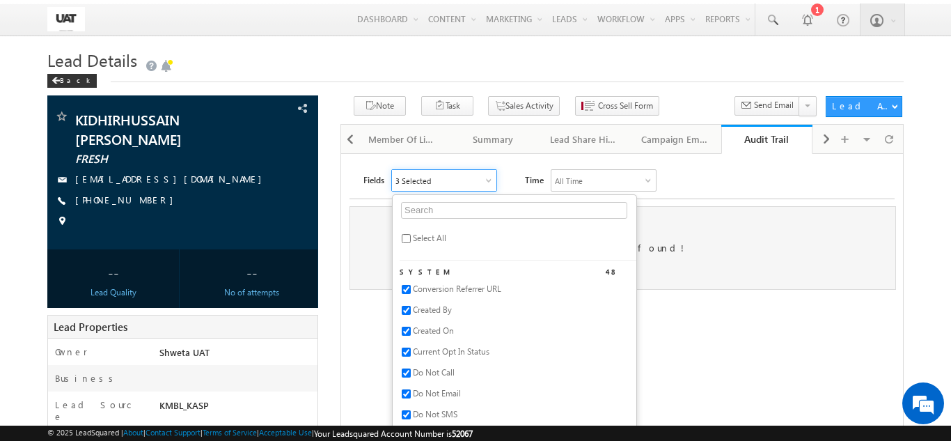
checkbox input "true"
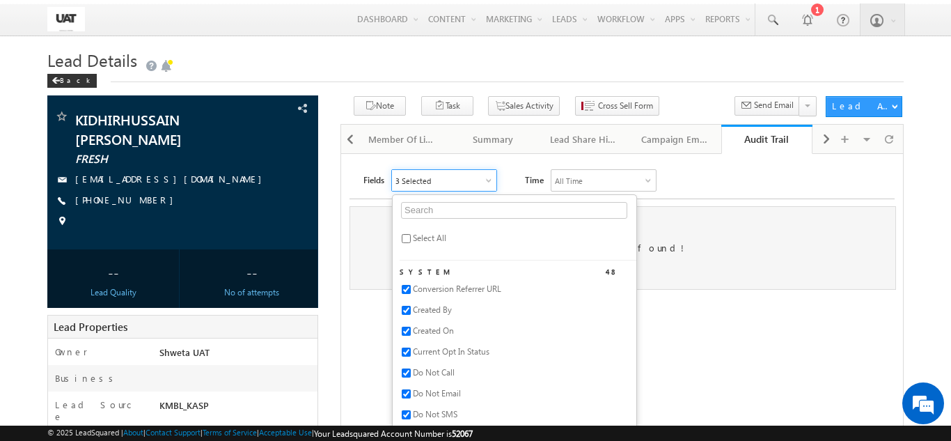
checkbox input "true"
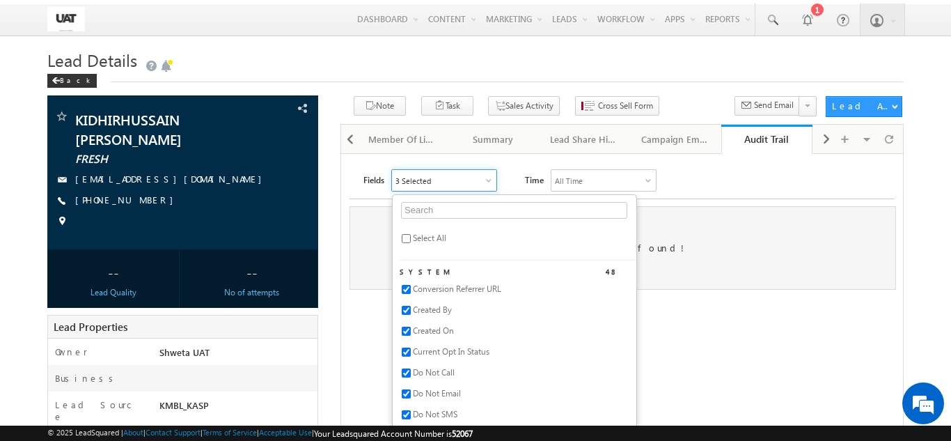
checkbox input "true"
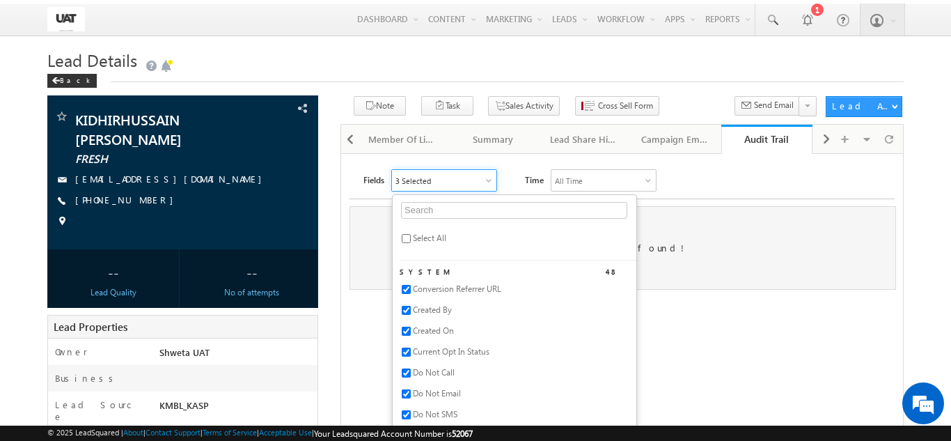
checkbox input "true"
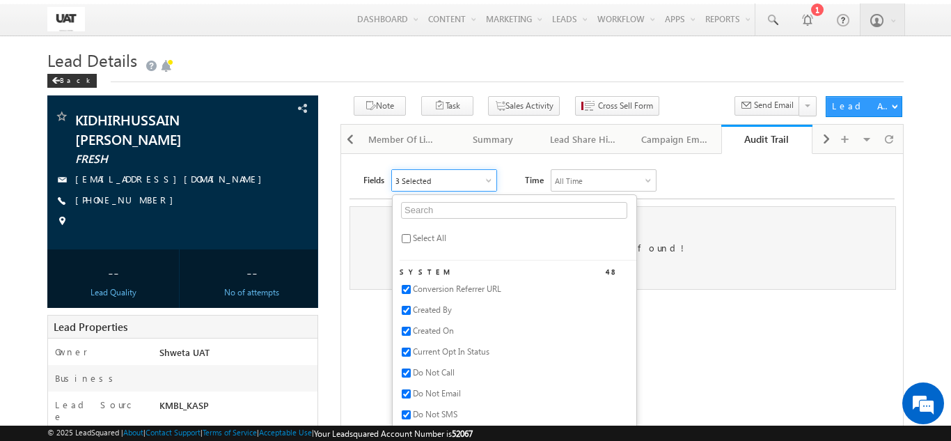
checkbox input "true"
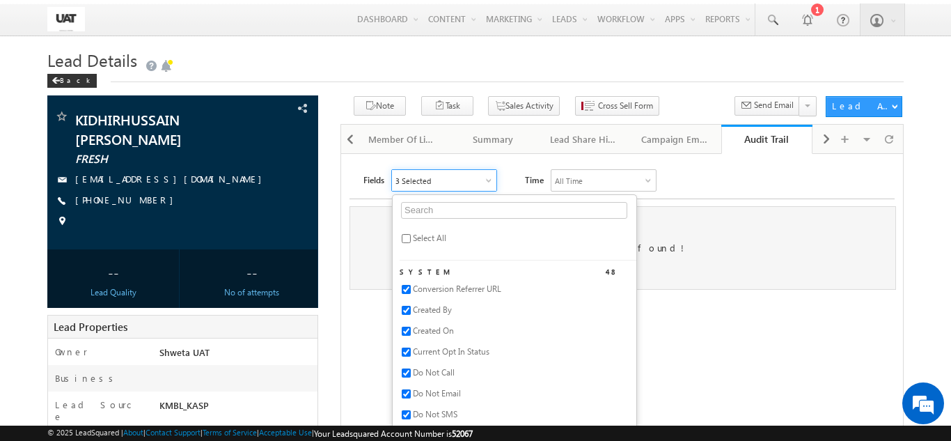
checkbox input "true"
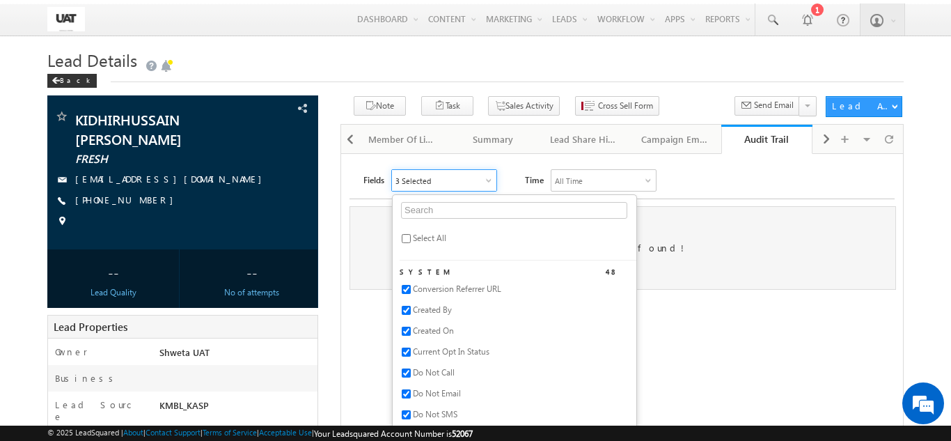
checkbox input "true"
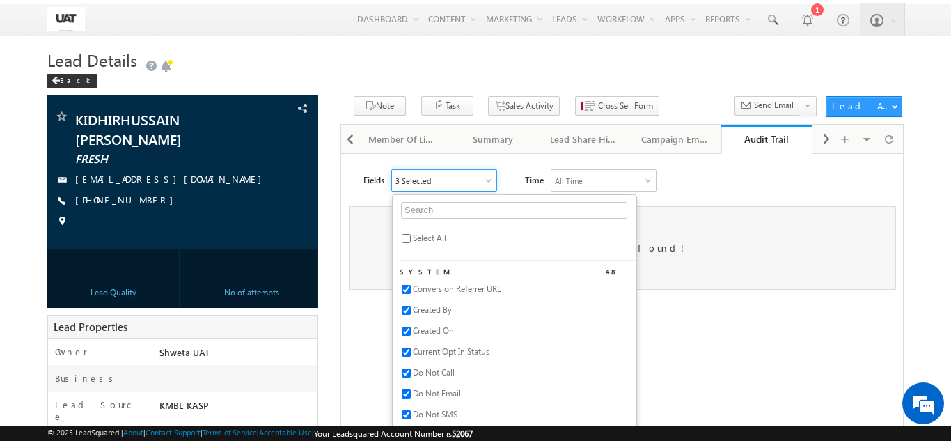
checkbox input "true"
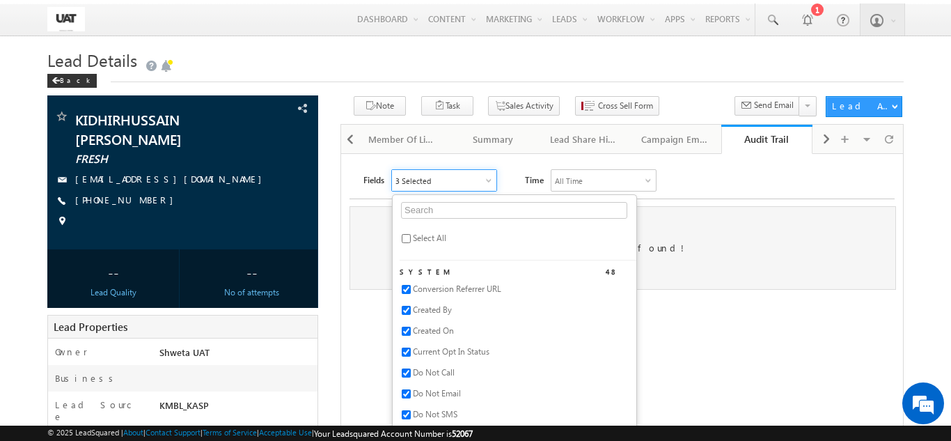
checkbox input "true"
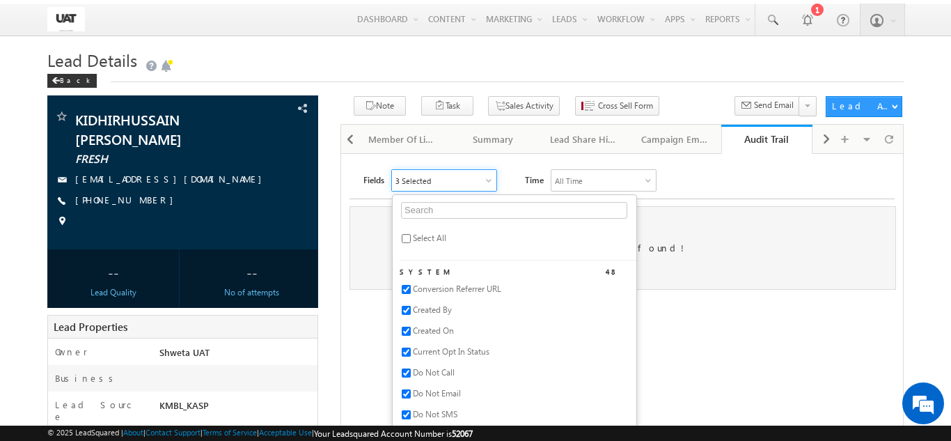
checkbox input "true"
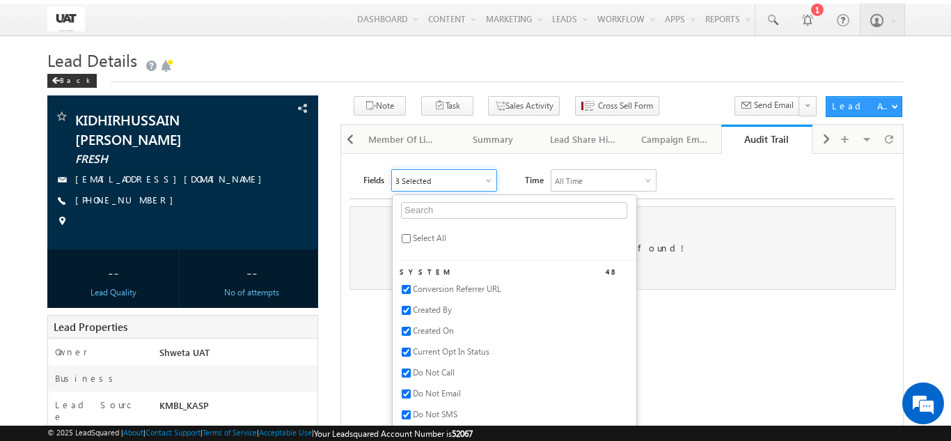
checkbox input "true"
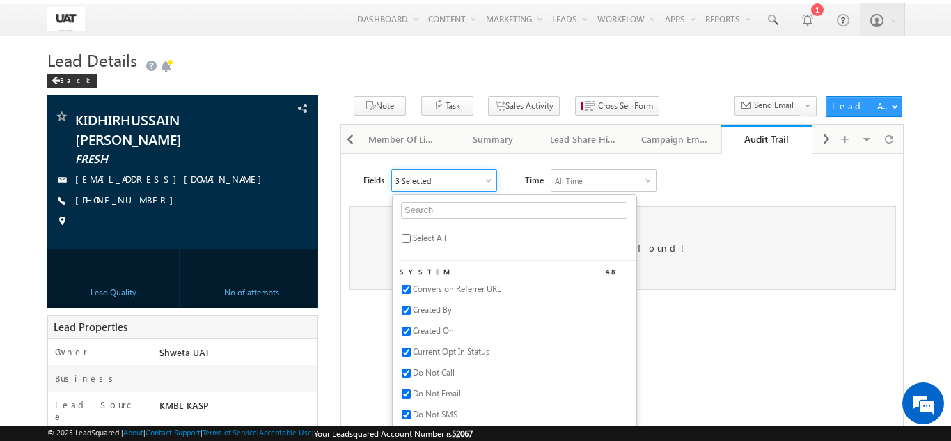
checkbox input "true"
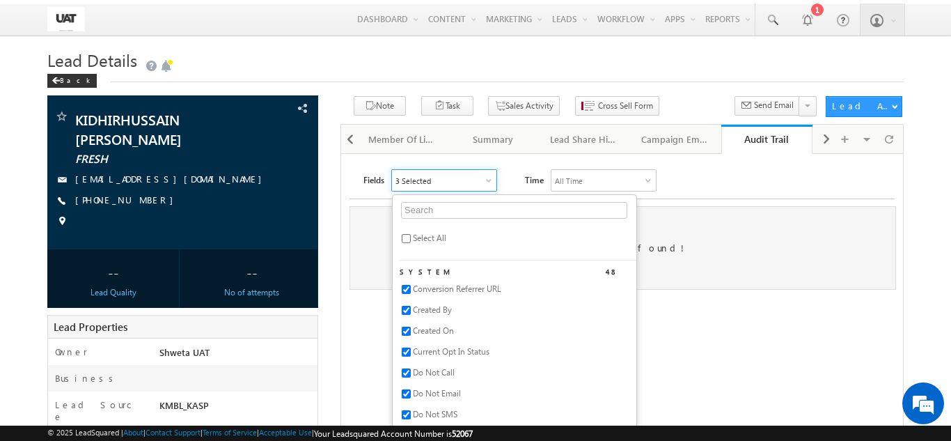
checkbox input "true"
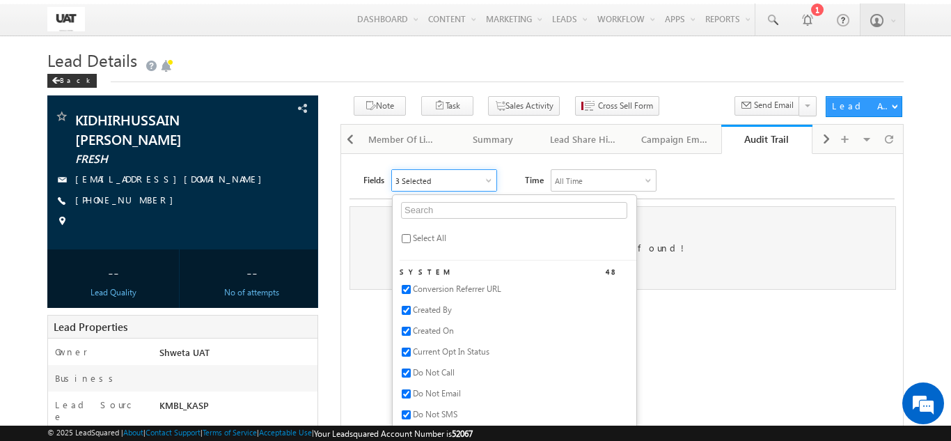
checkbox input "true"
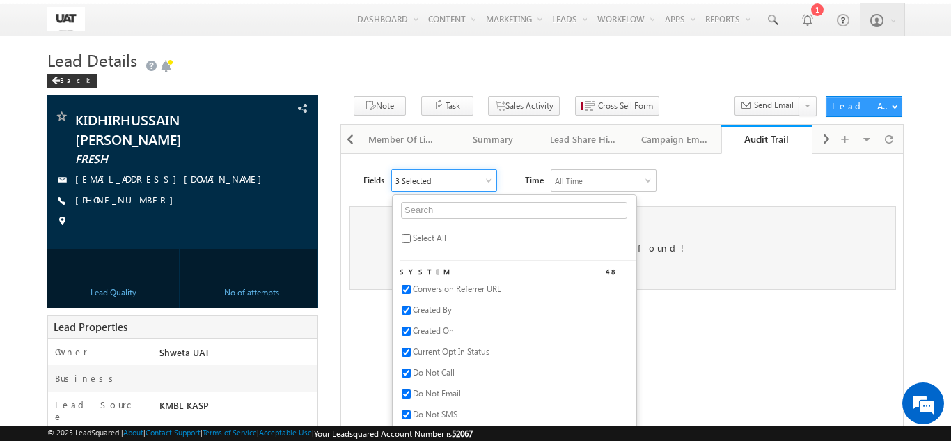
checkbox input "true"
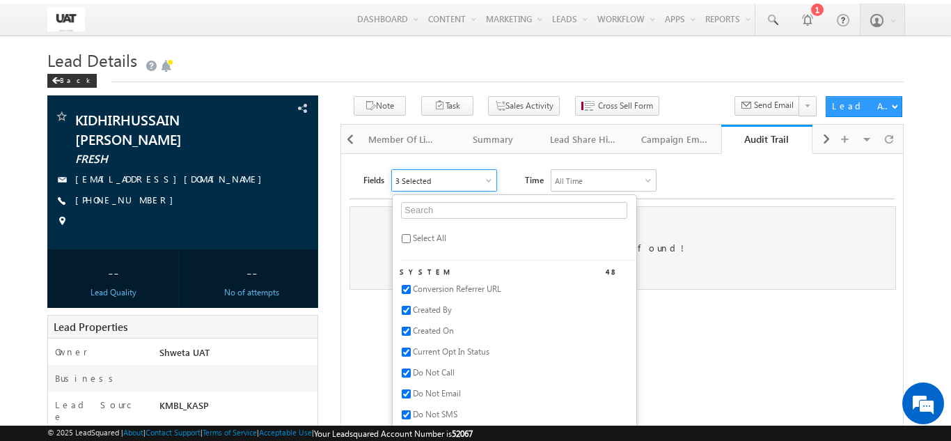
checkbox input "true"
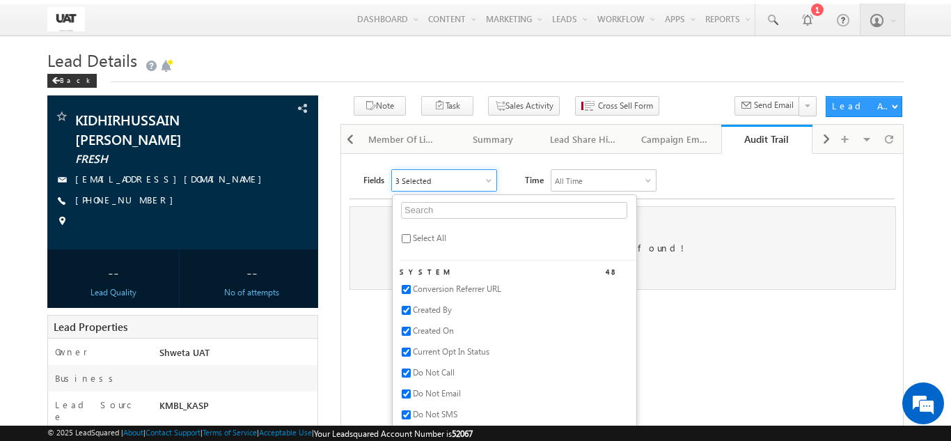
checkbox input "true"
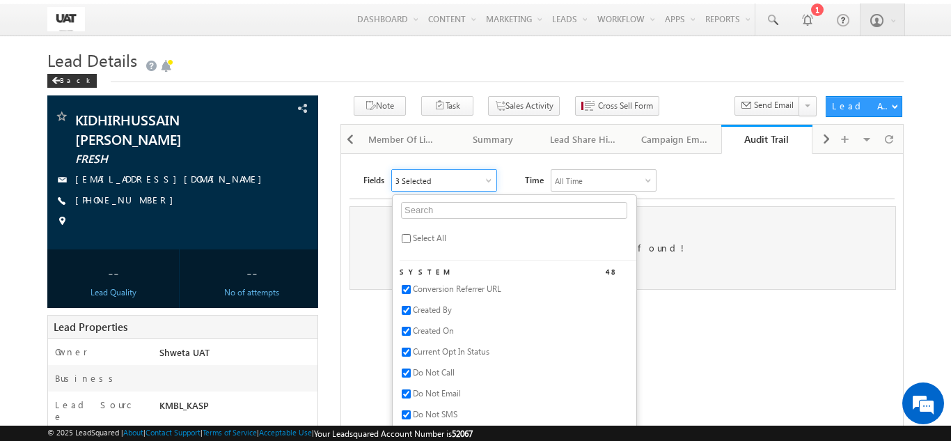
checkbox input "true"
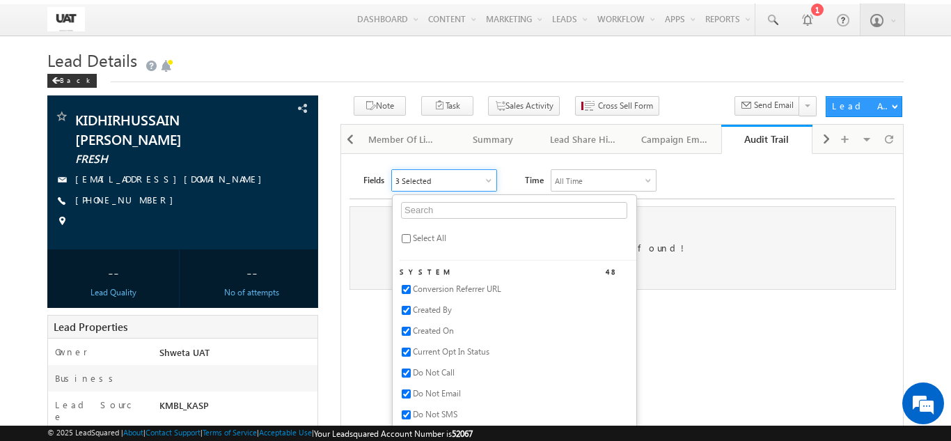
checkbox input "true"
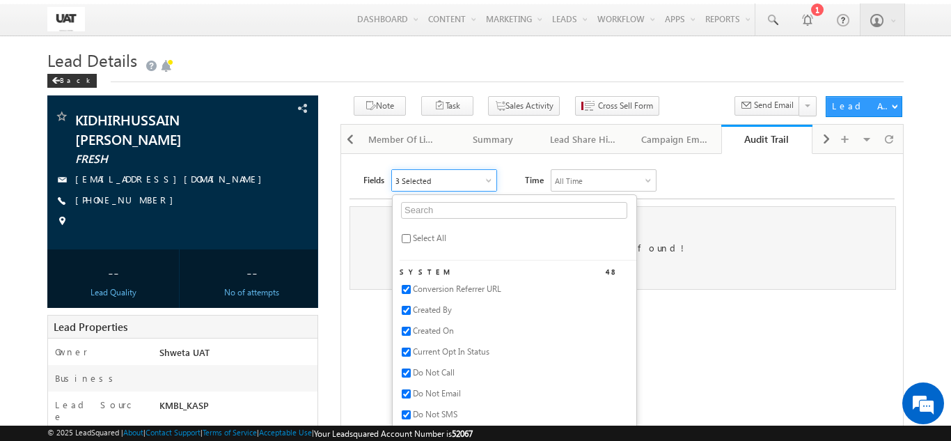
checkbox input "true"
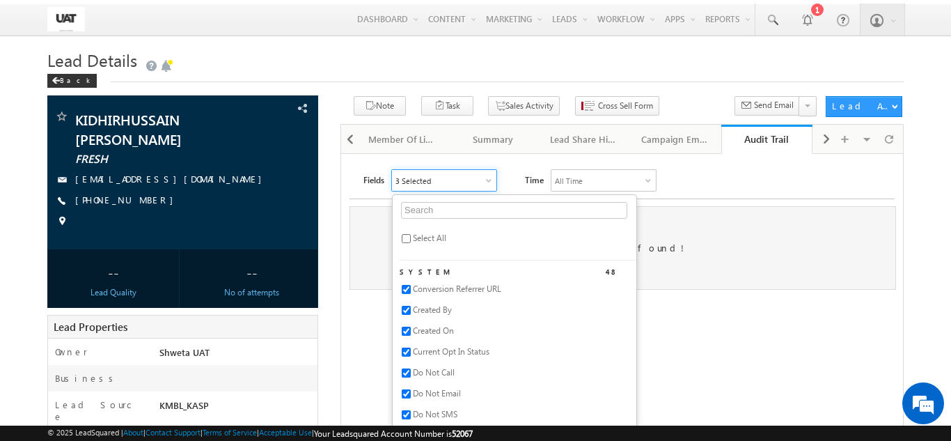
checkbox input "true"
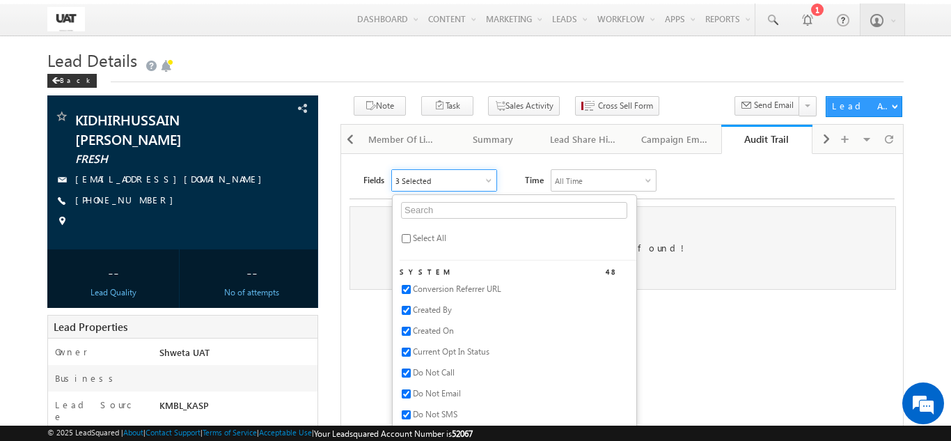
checkbox input "true"
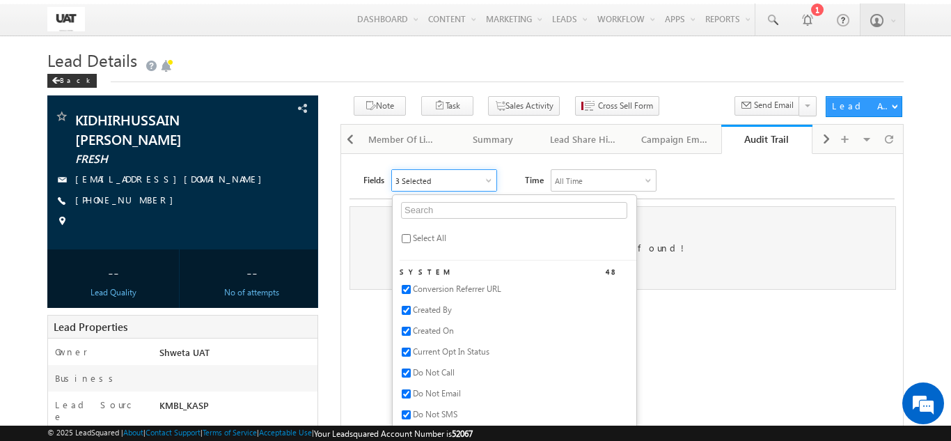
checkbox input "true"
click at [758, 182] on div "Fields All Selected Select All System 48 Conversion Referrer URL Created By Cre…" at bounding box center [628, 180] width 531 height 22
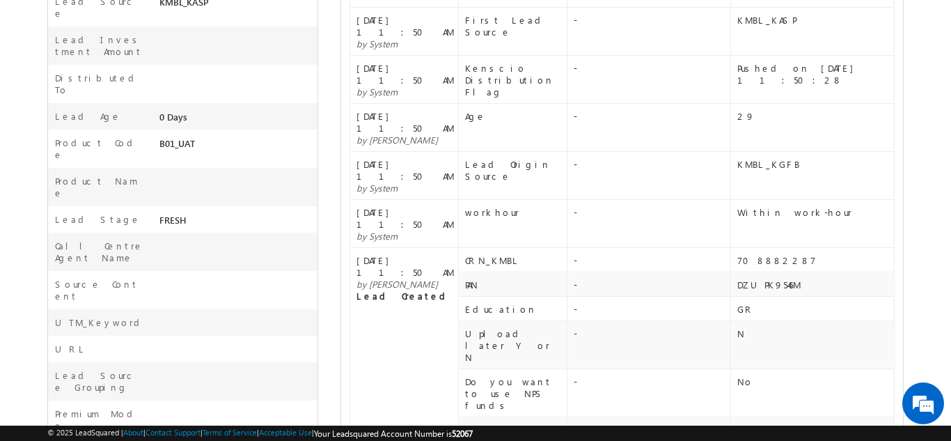
scroll to position [487, 0]
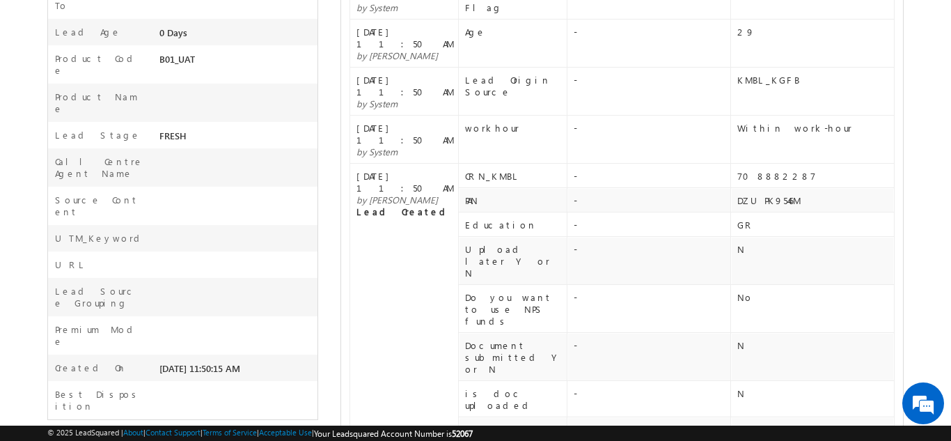
click at [737, 212] on td "GR" at bounding box center [813, 224] width 164 height 24
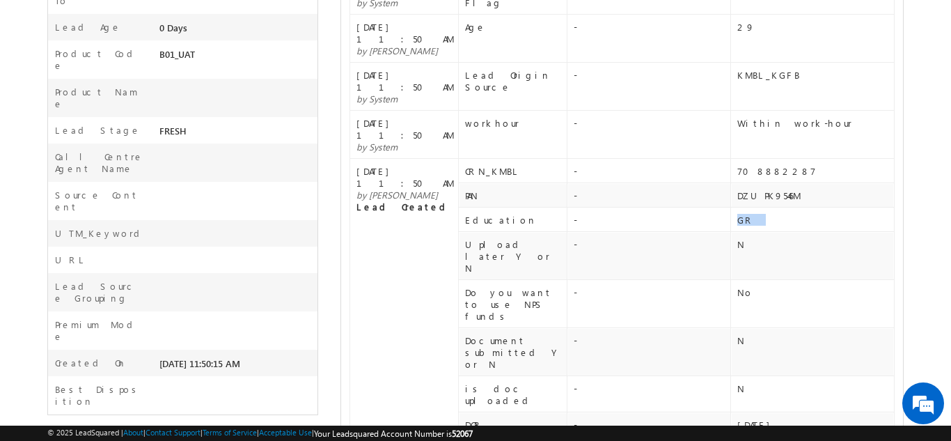
scroll to position [655, 0]
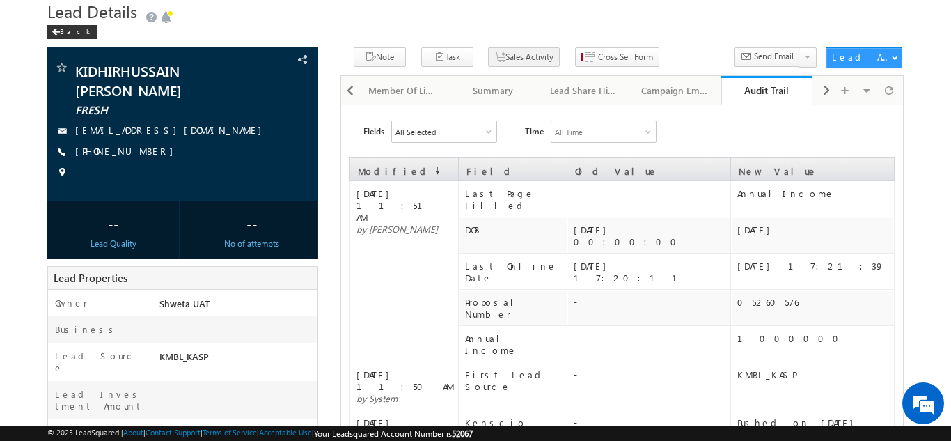
scroll to position [0, 0]
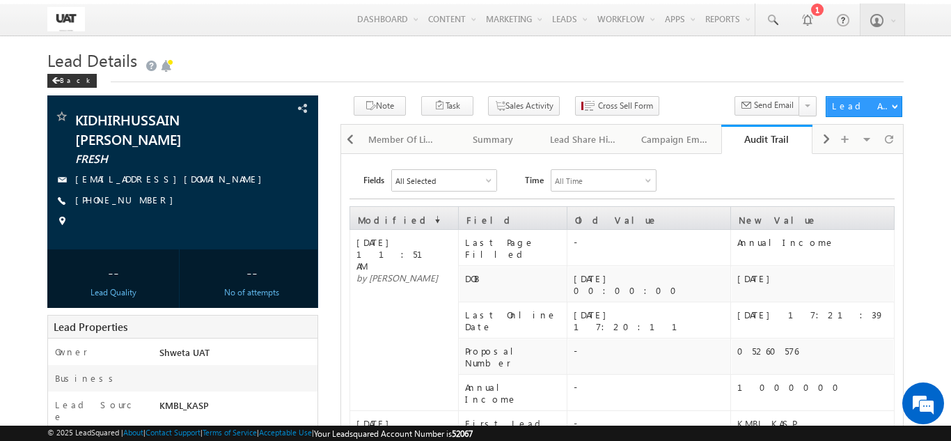
click at [512, 381] on div "Annual Income" at bounding box center [515, 393] width 101 height 24
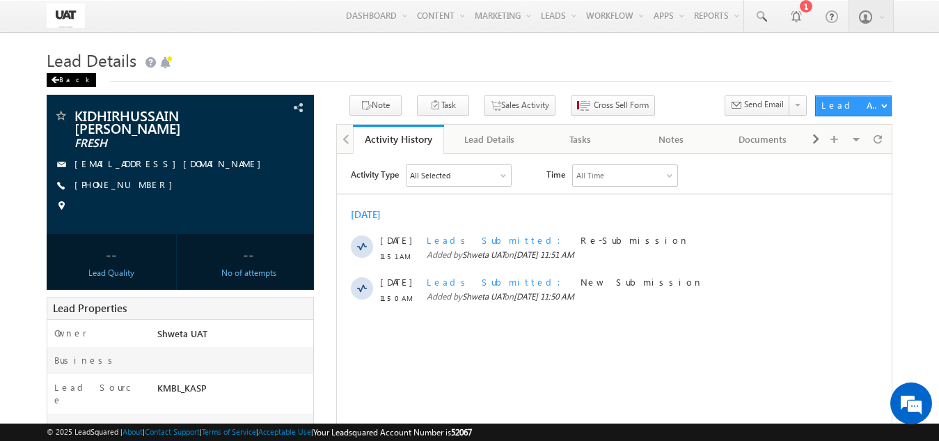
click at [59, 81] on div "Back" at bounding box center [71, 80] width 49 height 14
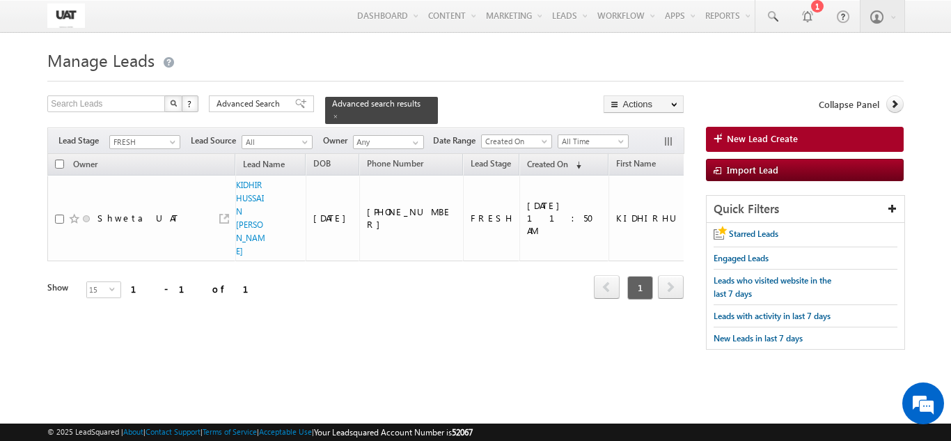
scroll to position [0, 2774]
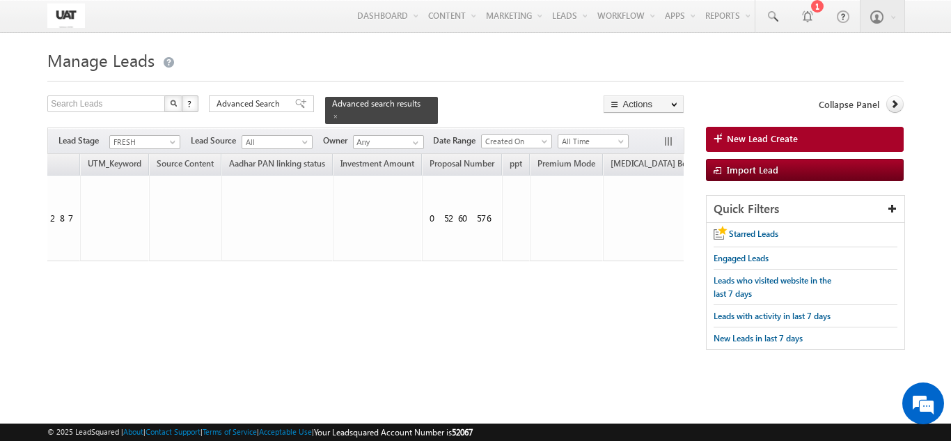
click at [379, 376] on div "Manage Leads New Lead Create Search Leads X ? 1 results found Advanced Search A…" at bounding box center [475, 219] width 856 height 348
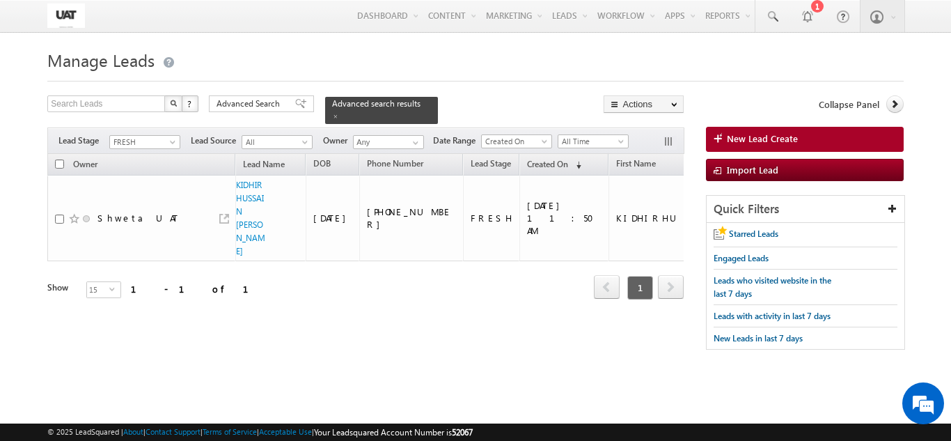
drag, startPoint x: 155, startPoint y: 320, endPoint x: 405, endPoint y: 343, distance: 251.1
click at [448, 338] on div "Tags × Select at-least one lead to tag... × Close Owner Lead Name DOB" at bounding box center [365, 246] width 636 height 184
drag, startPoint x: 167, startPoint y: 326, endPoint x: 258, endPoint y: 308, distance: 92.9
click at [258, 308] on div "Owner Lead Name DOB Phone Number Lead Stage ppt" at bounding box center [365, 237] width 636 height 166
click at [341, 361] on div "Manage Leads New Lead Create Search Leads X ? 1 results found Advanced Search A…" at bounding box center [475, 219] width 856 height 348
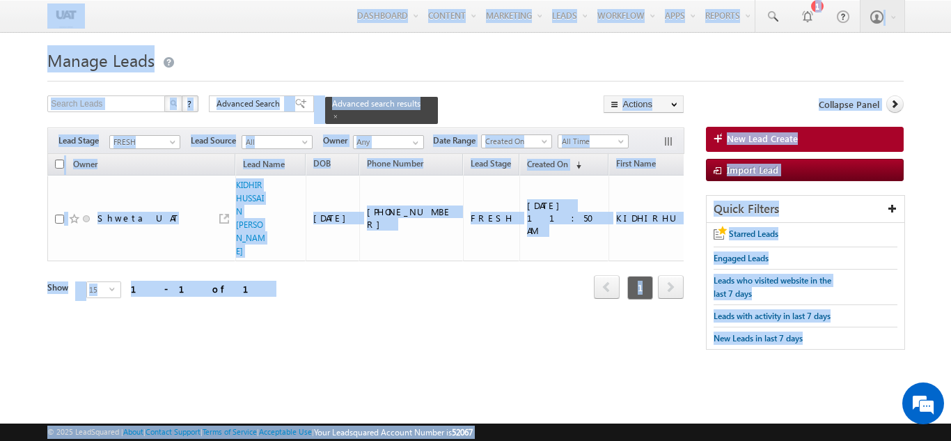
click at [320, 335] on div "Tags × Select at-least one lead to tag... × Close Owner Lead Name DOB" at bounding box center [365, 246] width 636 height 184
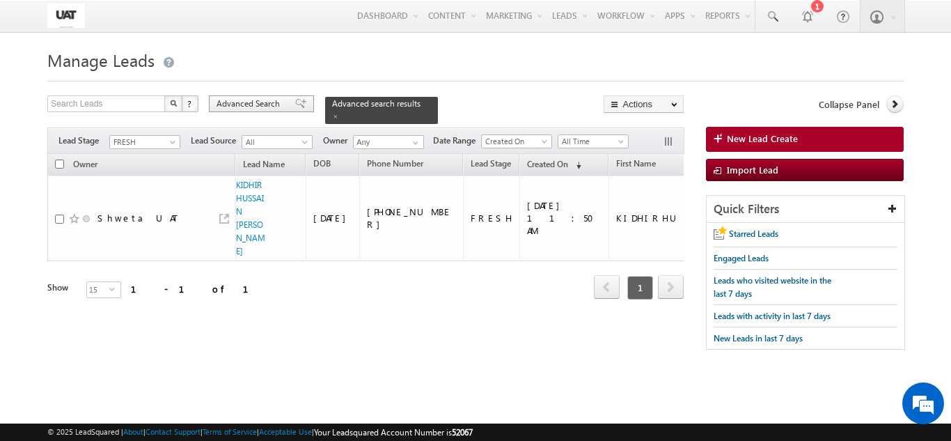
click at [280, 109] on span "Advanced Search" at bounding box center [251, 103] width 68 height 13
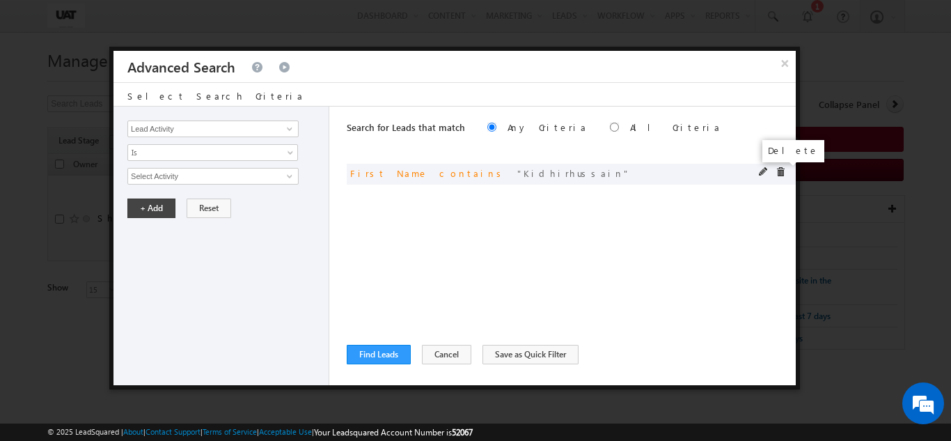
click at [778, 168] on span at bounding box center [781, 172] width 10 height 10
click at [203, 128] on input "Lead Activity" at bounding box center [212, 128] width 171 height 17
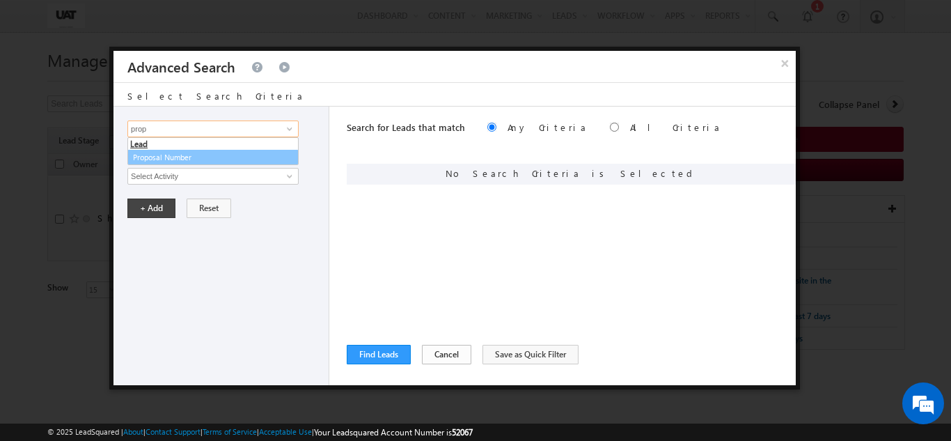
type input "prop"
click at [437, 359] on button "Cancel" at bounding box center [446, 354] width 49 height 19
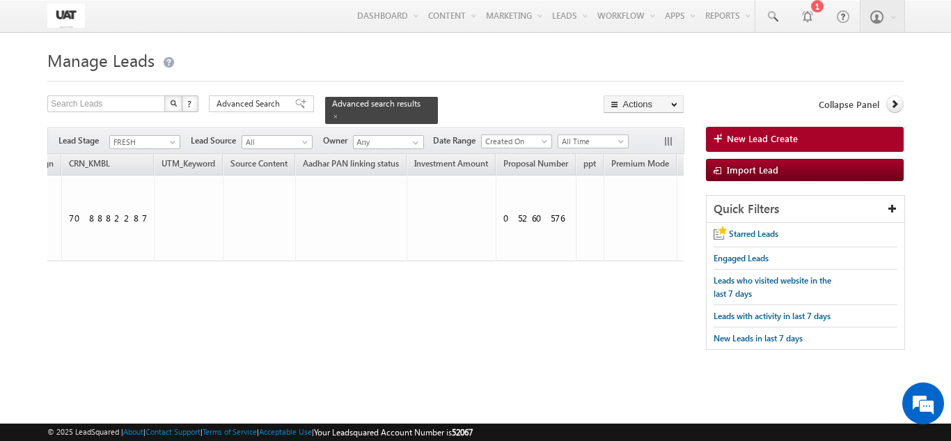
scroll to position [0, 2658]
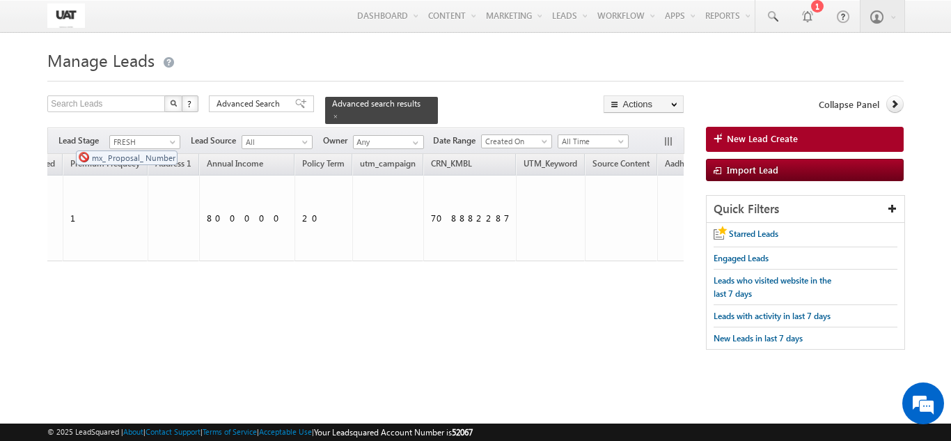
drag, startPoint x: 652, startPoint y: 152, endPoint x: 68, endPoint y: 143, distance: 584.3
click at [68, 143] on div "Search Leads X ? 1 results found Advanced Search Advanced Search Advanced searc…" at bounding box center [365, 216] width 636 height 242
drag, startPoint x: 625, startPoint y: 154, endPoint x: 84, endPoint y: 151, distance: 540.4
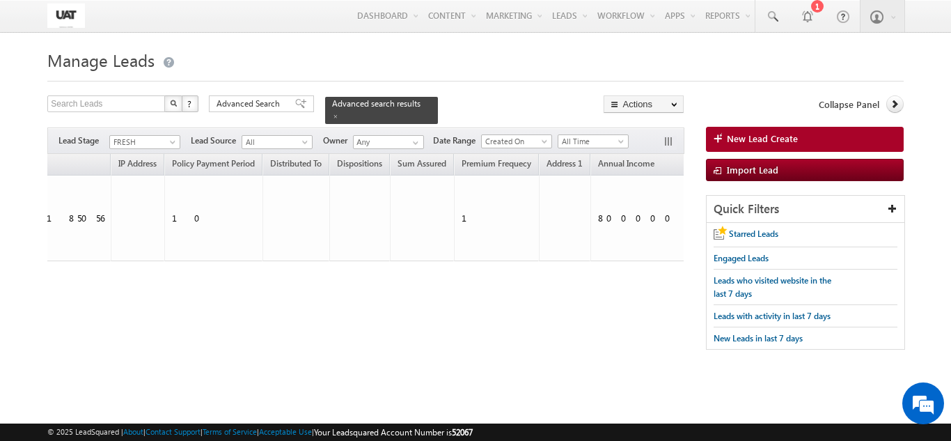
scroll to position [0, 1867]
drag, startPoint x: 556, startPoint y: 155, endPoint x: 56, endPoint y: 149, distance: 500.7
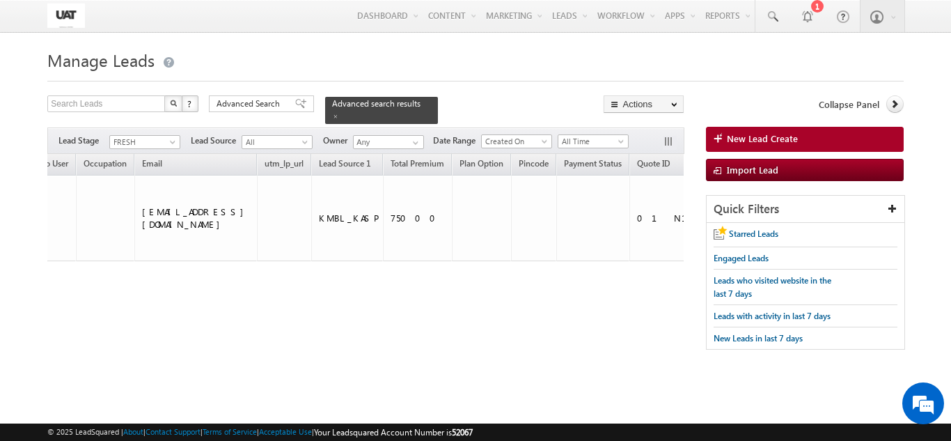
scroll to position [0, 1282]
drag, startPoint x: 613, startPoint y: 157, endPoint x: 103, endPoint y: 159, distance: 510.4
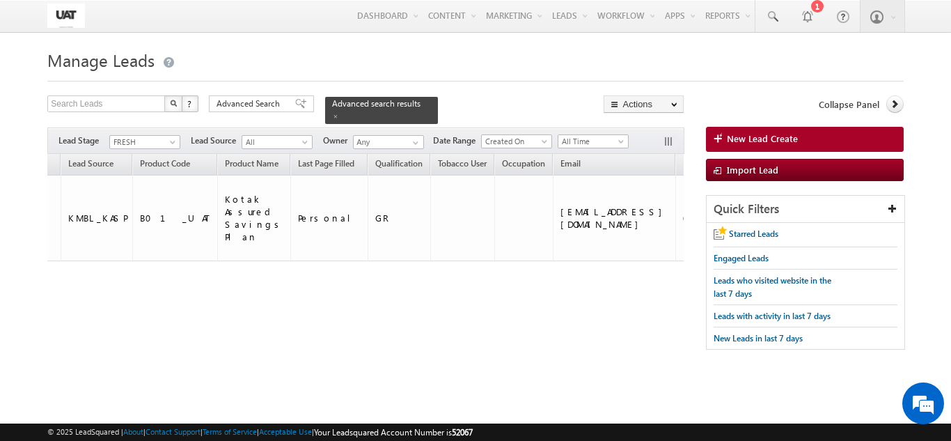
scroll to position [0, 806]
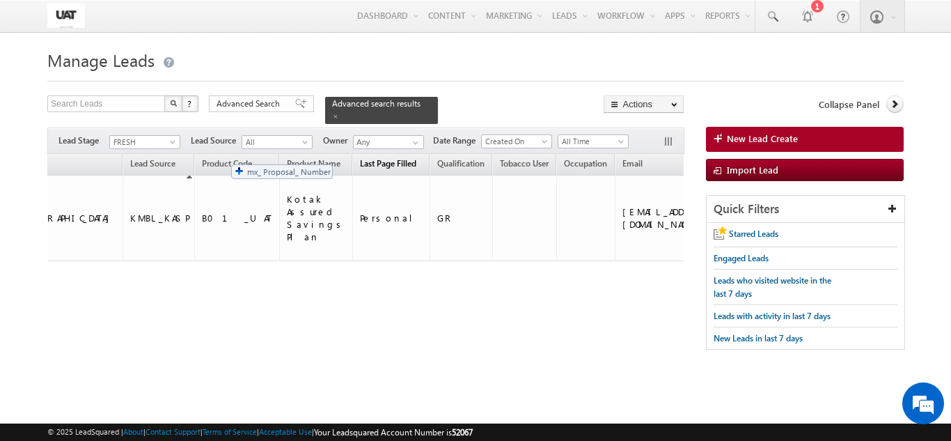
drag, startPoint x: 579, startPoint y: 157, endPoint x: 222, endPoint y: 157, distance: 357.2
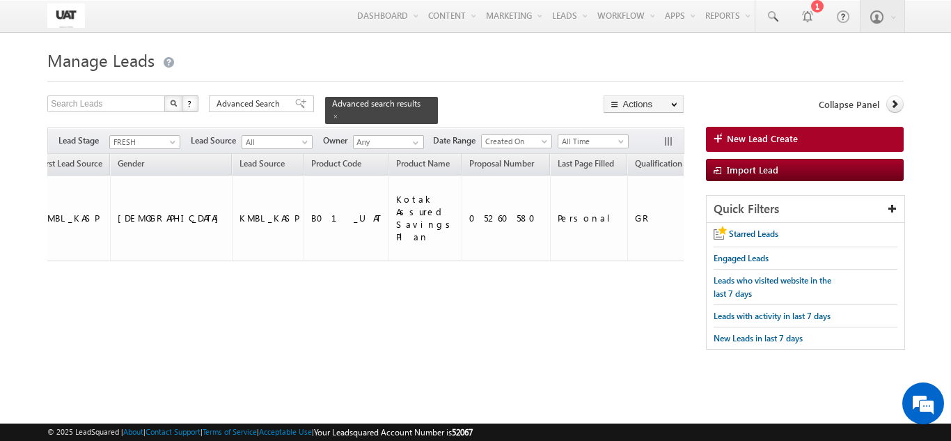
scroll to position [0, 701]
drag, startPoint x: 627, startPoint y: 157, endPoint x: 659, endPoint y: 157, distance: 32.0
drag, startPoint x: 673, startPoint y: 155, endPoint x: 575, endPoint y: 157, distance: 97.5
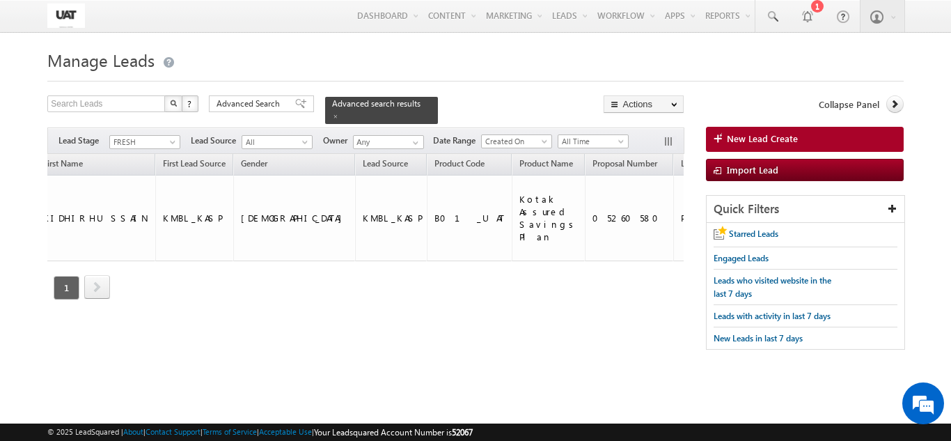
scroll to position [0, 531]
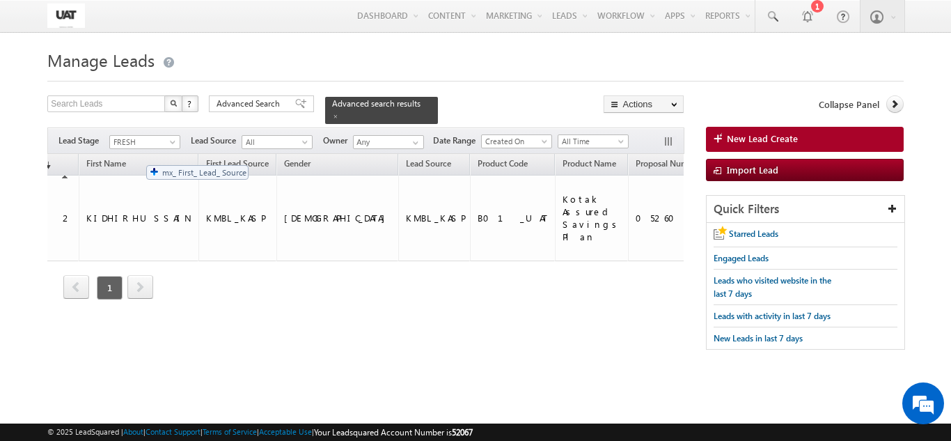
drag, startPoint x: 180, startPoint y: 153, endPoint x: 139, endPoint y: 158, distance: 40.7
drag, startPoint x: 190, startPoint y: 335, endPoint x: 149, endPoint y: 334, distance: 41.1
click at [149, 334] on div "Tags × Select at-least one lead to tag... × Close Owner Lead Name DOB" at bounding box center [365, 246] width 636 height 184
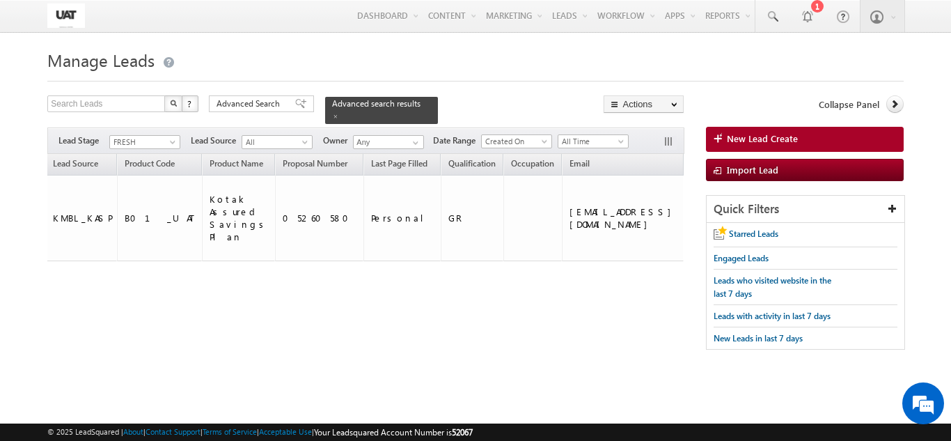
scroll to position [0, 1054]
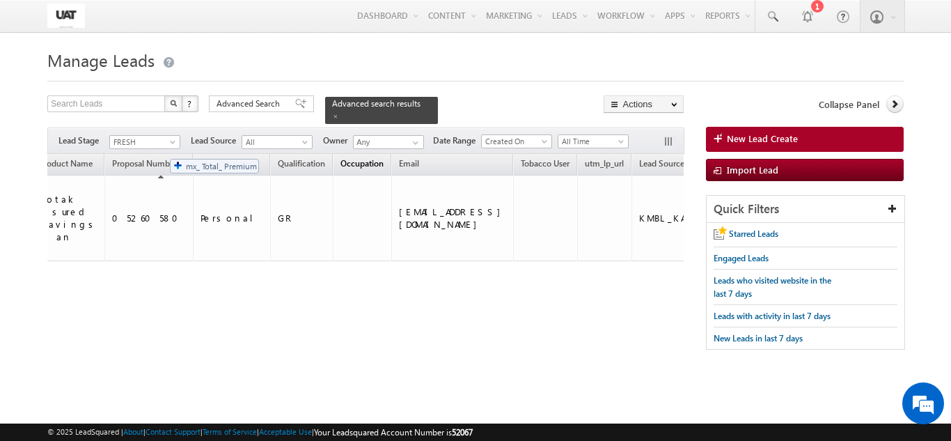
drag, startPoint x: 549, startPoint y: 157, endPoint x: 175, endPoint y: 152, distance: 374.7
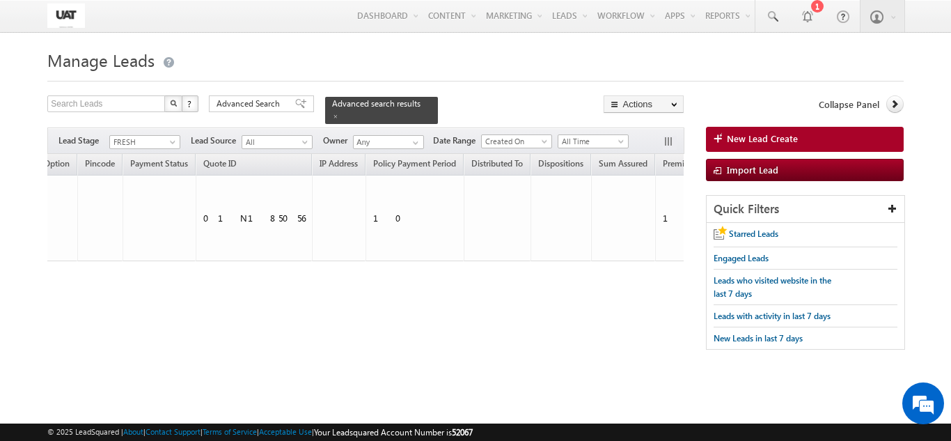
scroll to position [0, 1848]
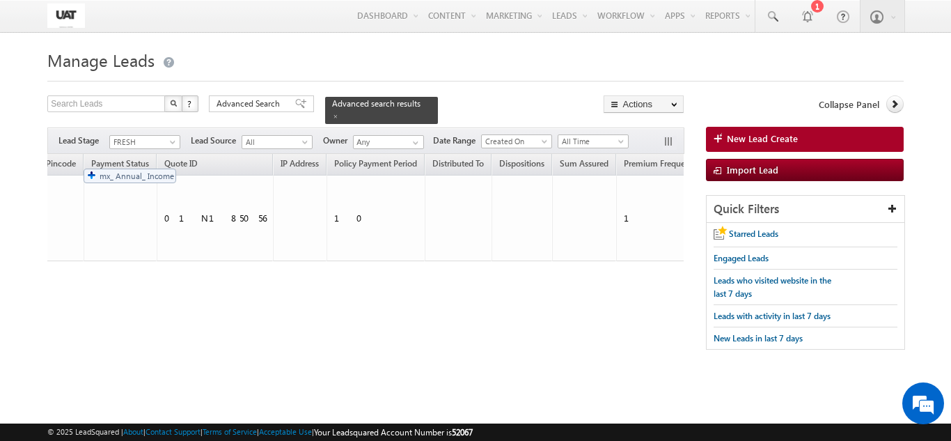
drag, startPoint x: 554, startPoint y: 152, endPoint x: 70, endPoint y: 158, distance: 484.0
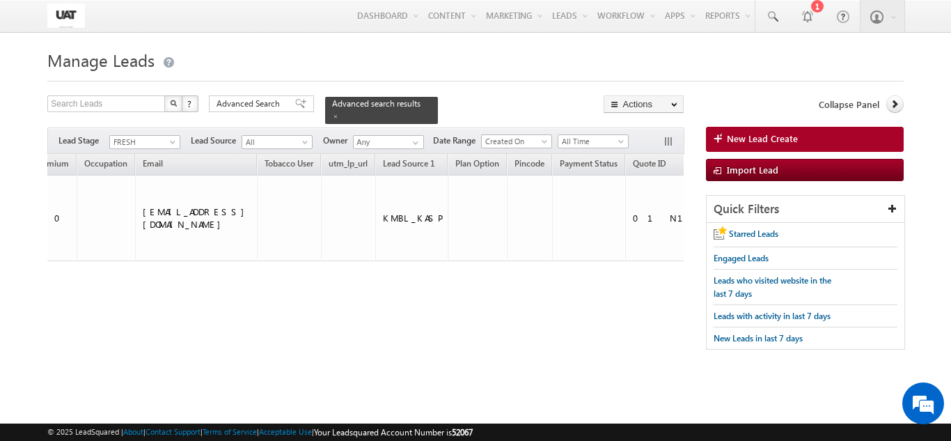
scroll to position [0, 1340]
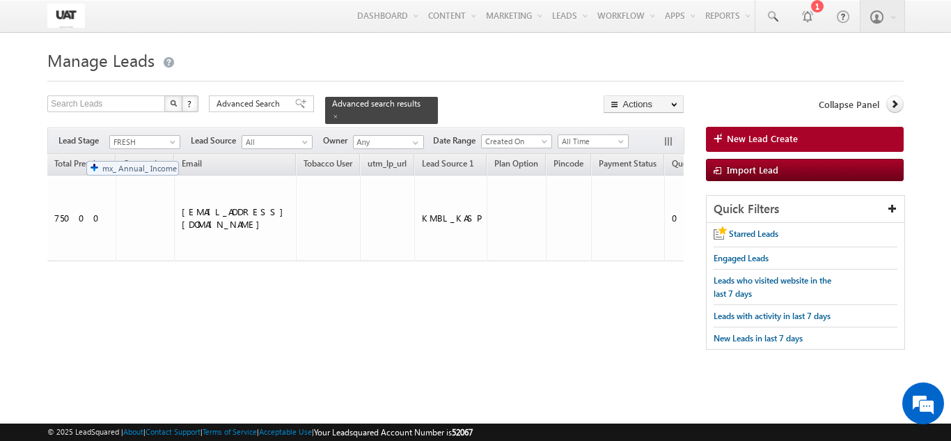
drag, startPoint x: 590, startPoint y: 155, endPoint x: 79, endPoint y: 154, distance: 510.4
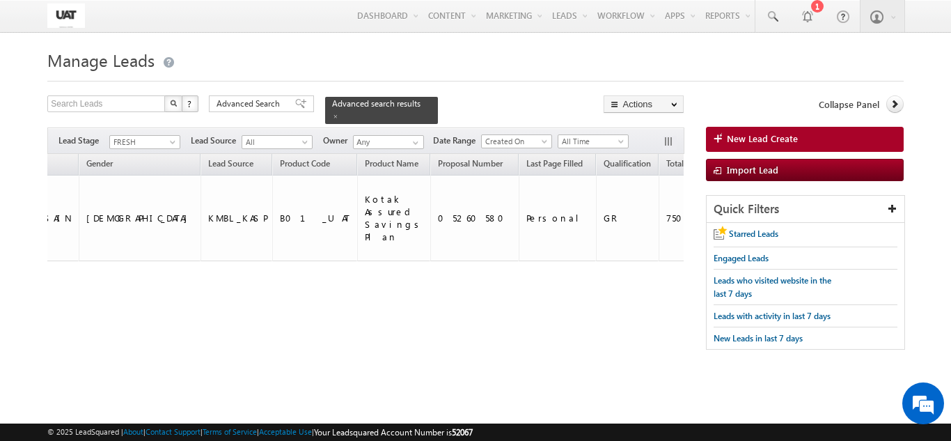
scroll to position [0, 736]
